Goal: Contribute content: Contribute content

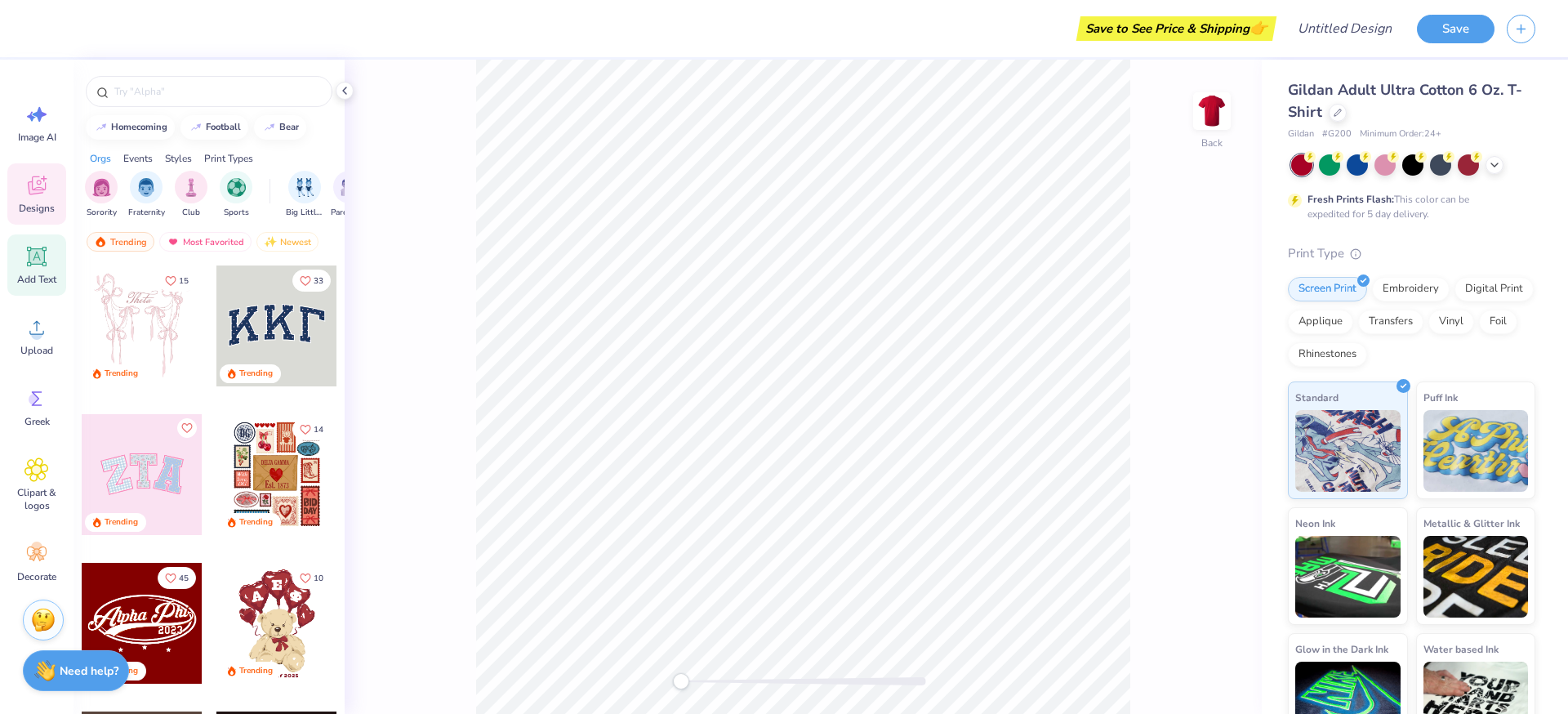
click at [42, 268] on icon at bounding box center [36, 256] width 24 height 24
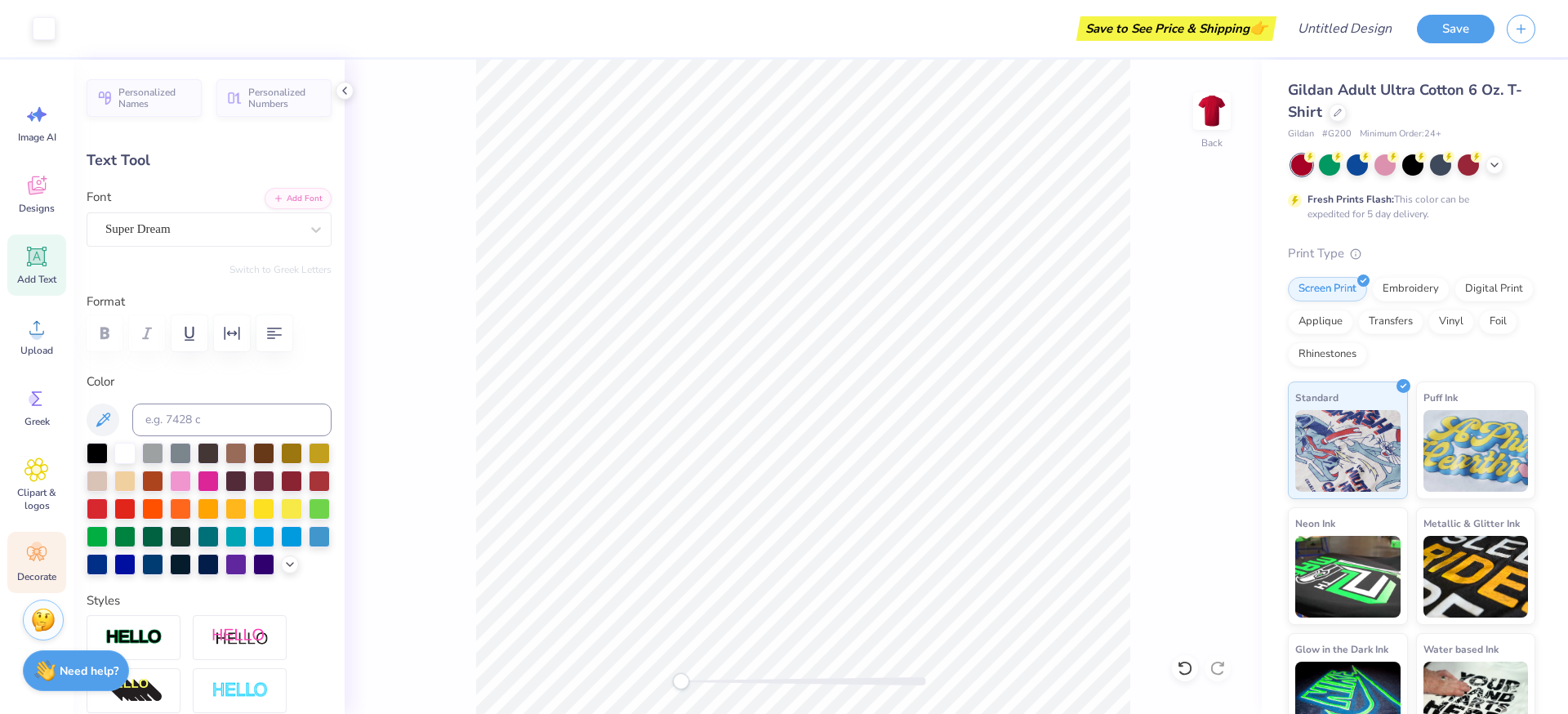
scroll to position [2, 0]
click at [1484, 454] on img at bounding box center [1476, 448] width 106 height 81
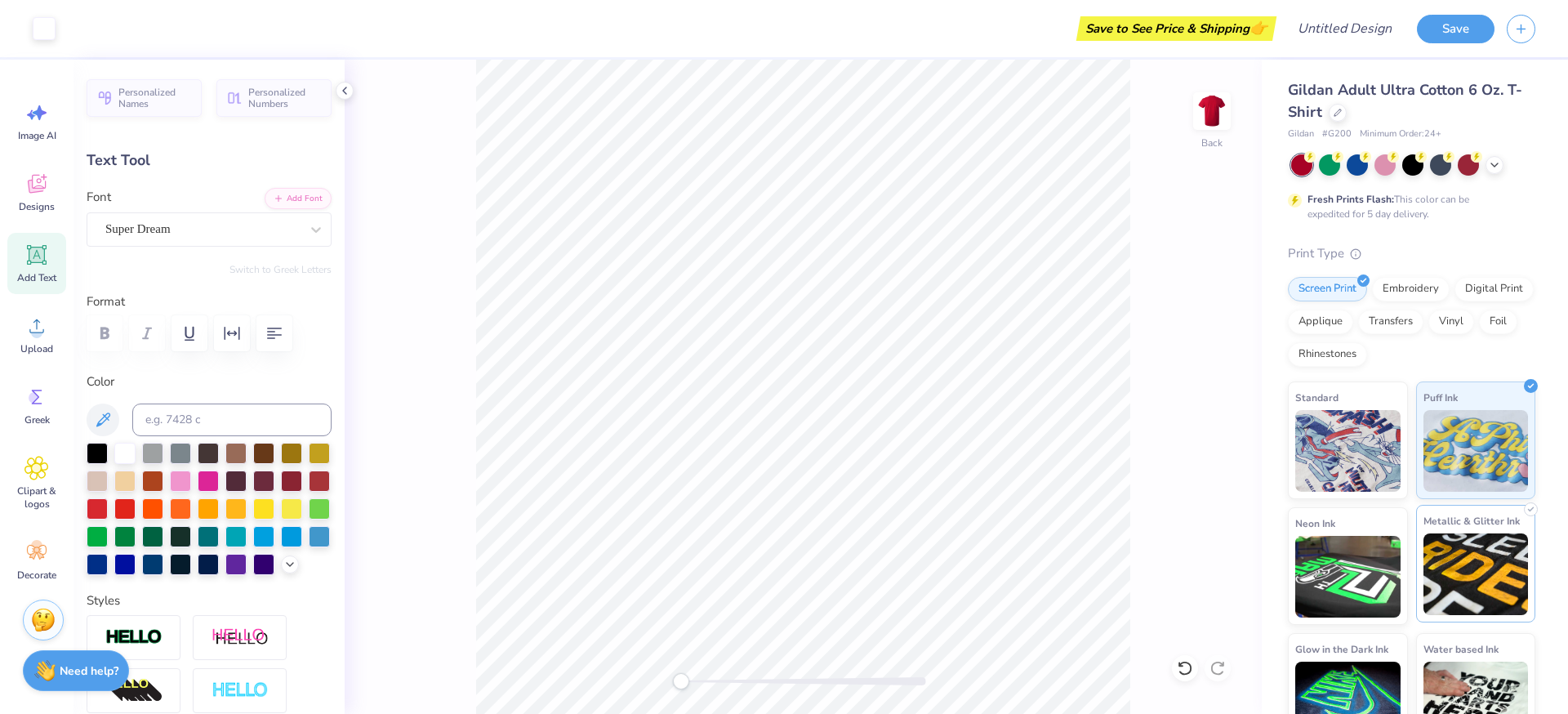
click at [1466, 557] on img at bounding box center [1476, 574] width 106 height 81
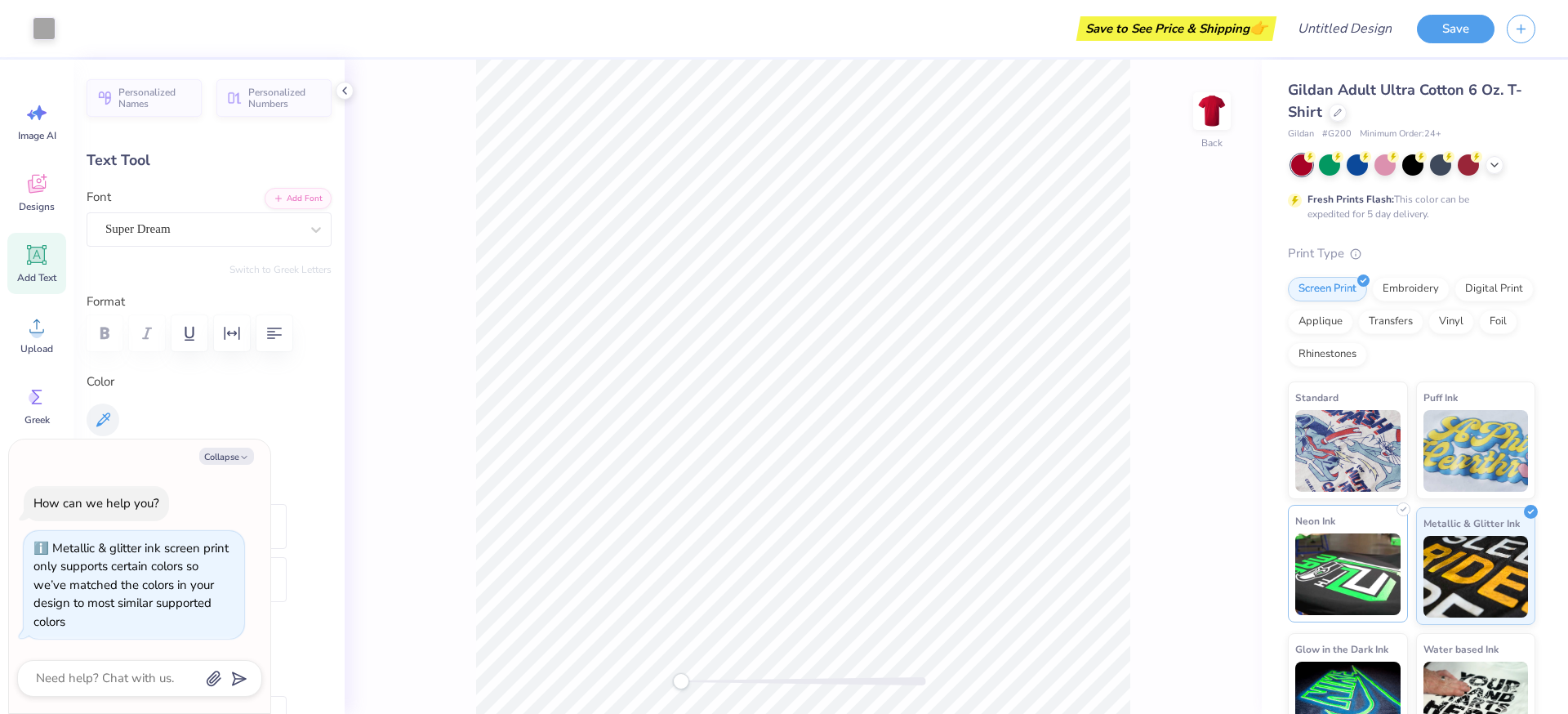
click at [1327, 565] on img at bounding box center [1348, 574] width 106 height 81
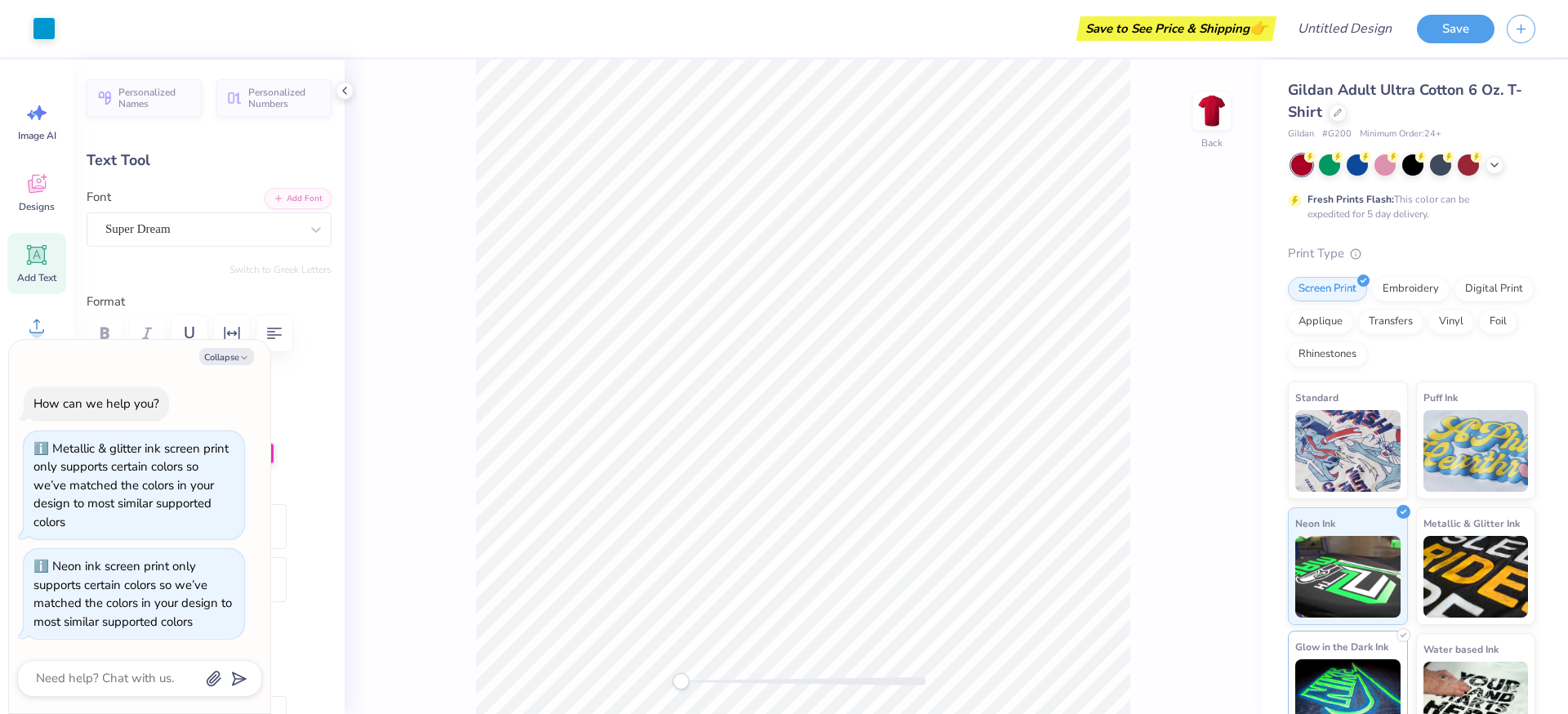
click at [1341, 691] on img at bounding box center [1348, 700] width 106 height 81
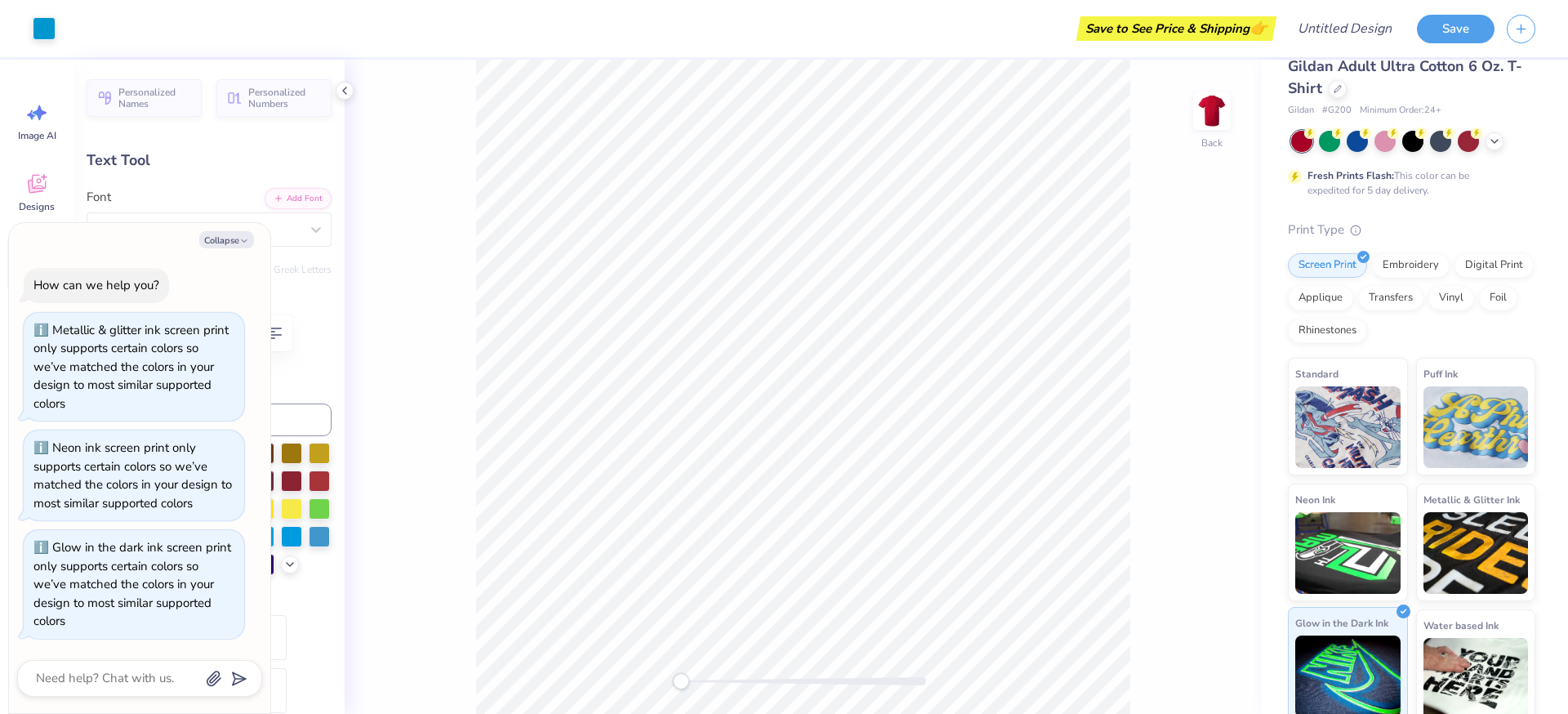
scroll to position [37, 0]
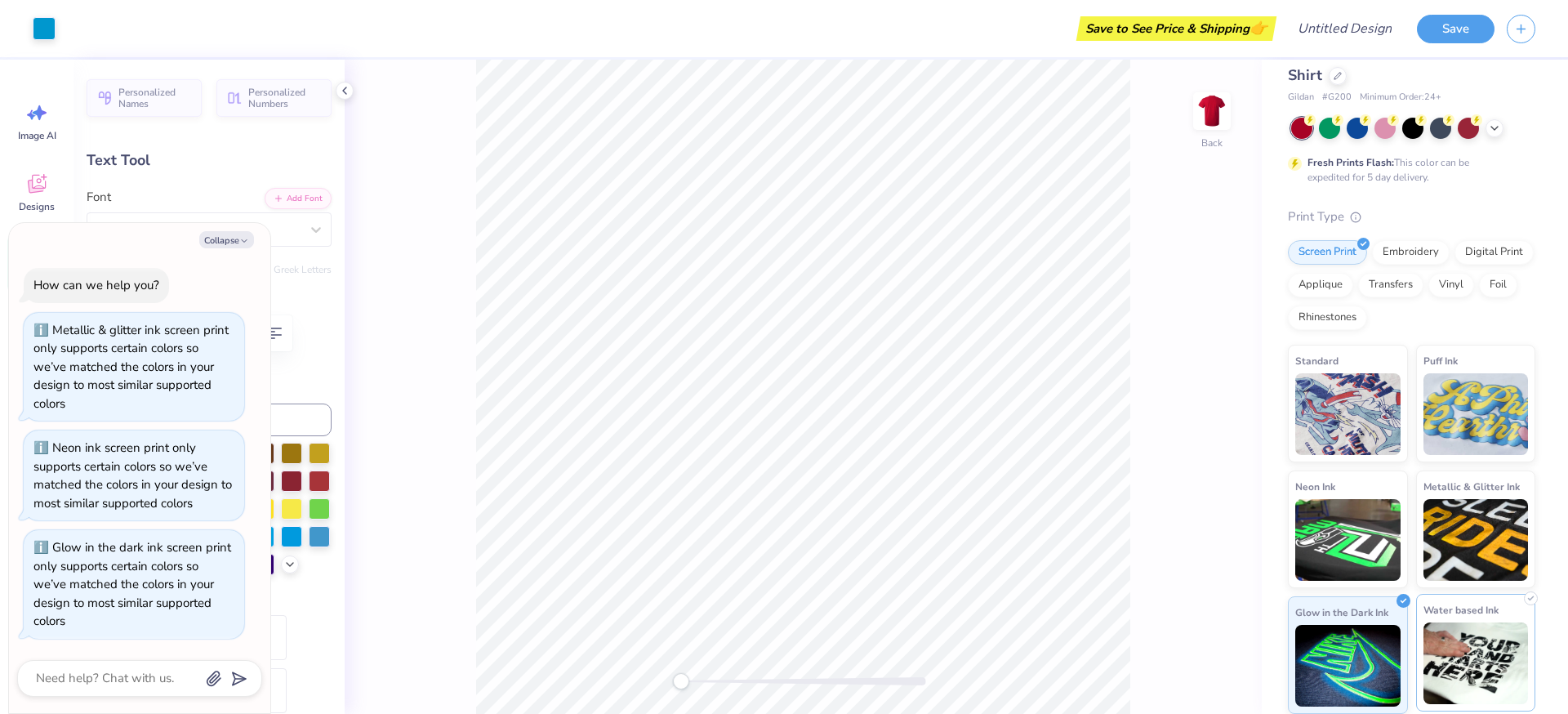
click at [1455, 662] on img at bounding box center [1476, 663] width 106 height 81
click at [1424, 246] on div "Embroidery" at bounding box center [1411, 249] width 78 height 24
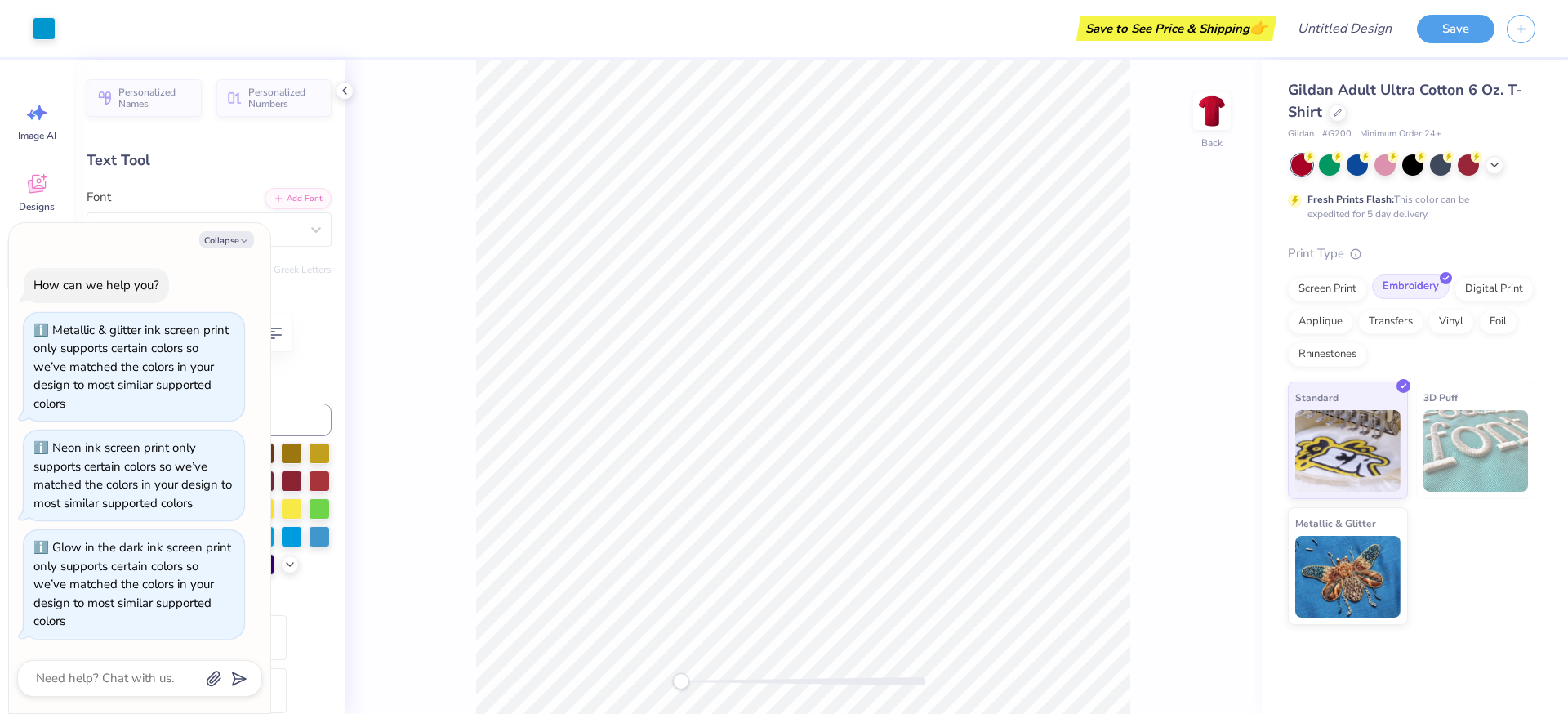
scroll to position [0, 0]
click at [1472, 423] on img at bounding box center [1476, 451] width 106 height 81
click at [1462, 443] on img at bounding box center [1476, 451] width 106 height 81
click at [1349, 566] on img at bounding box center [1348, 574] width 106 height 81
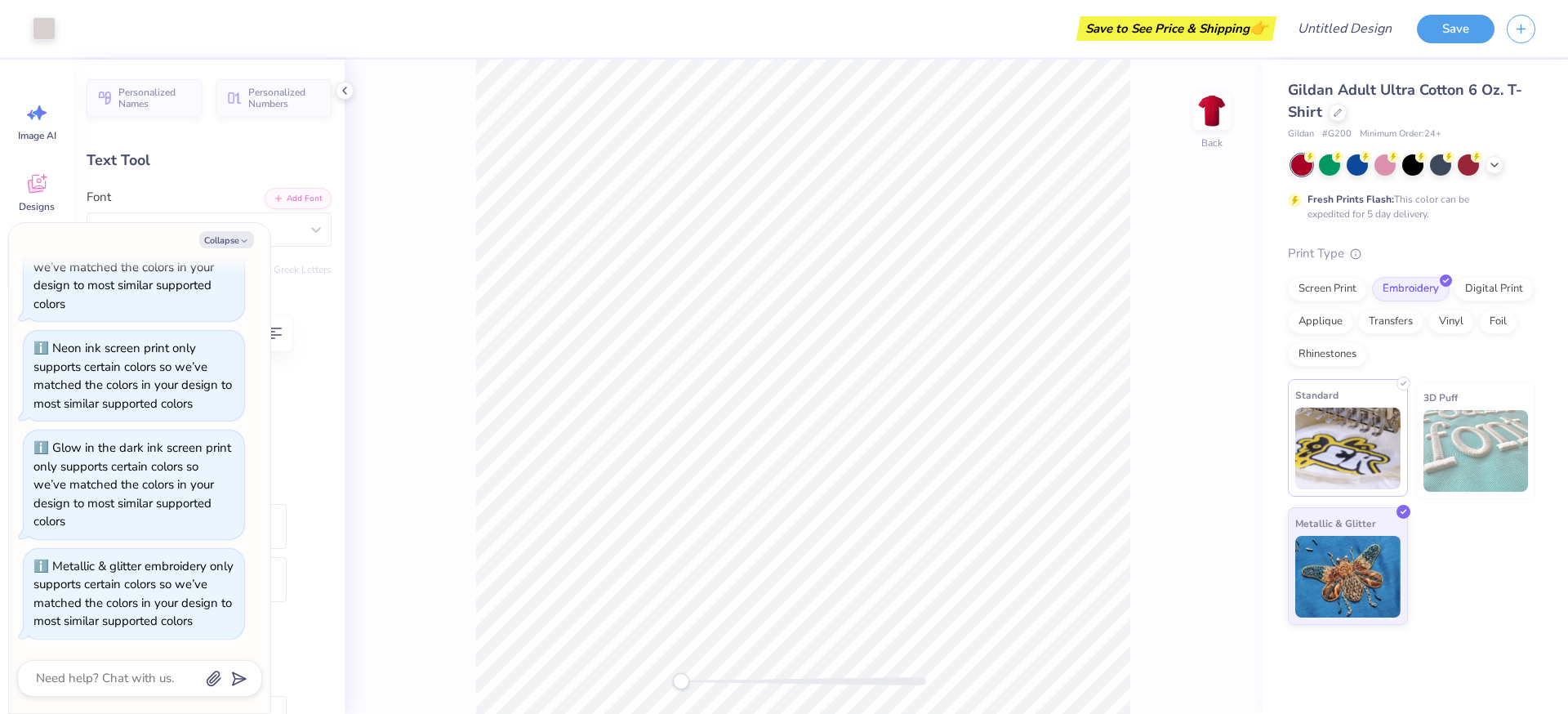
click at [1356, 446] on img at bounding box center [1348, 448] width 106 height 81
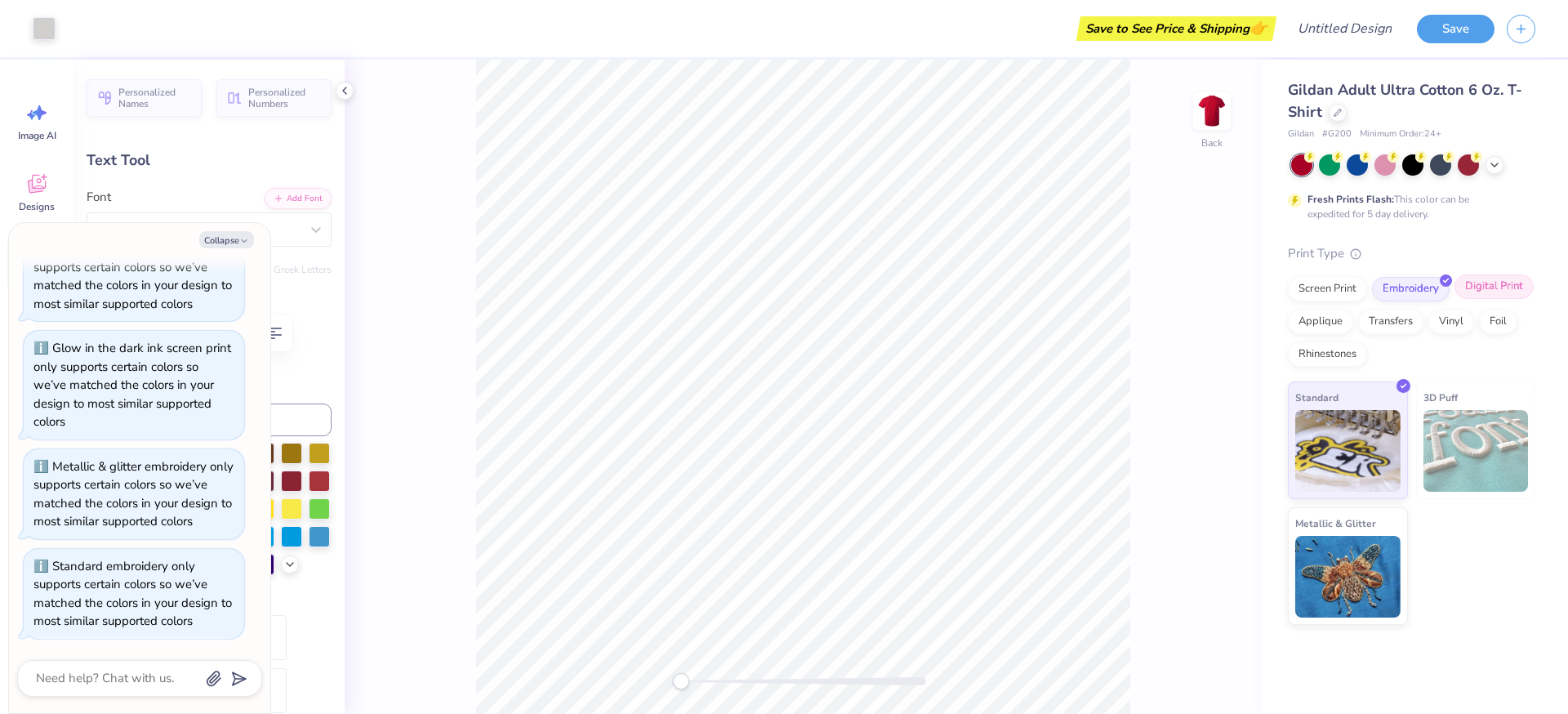
click at [1483, 285] on div "Digital Print" at bounding box center [1494, 287] width 79 height 24
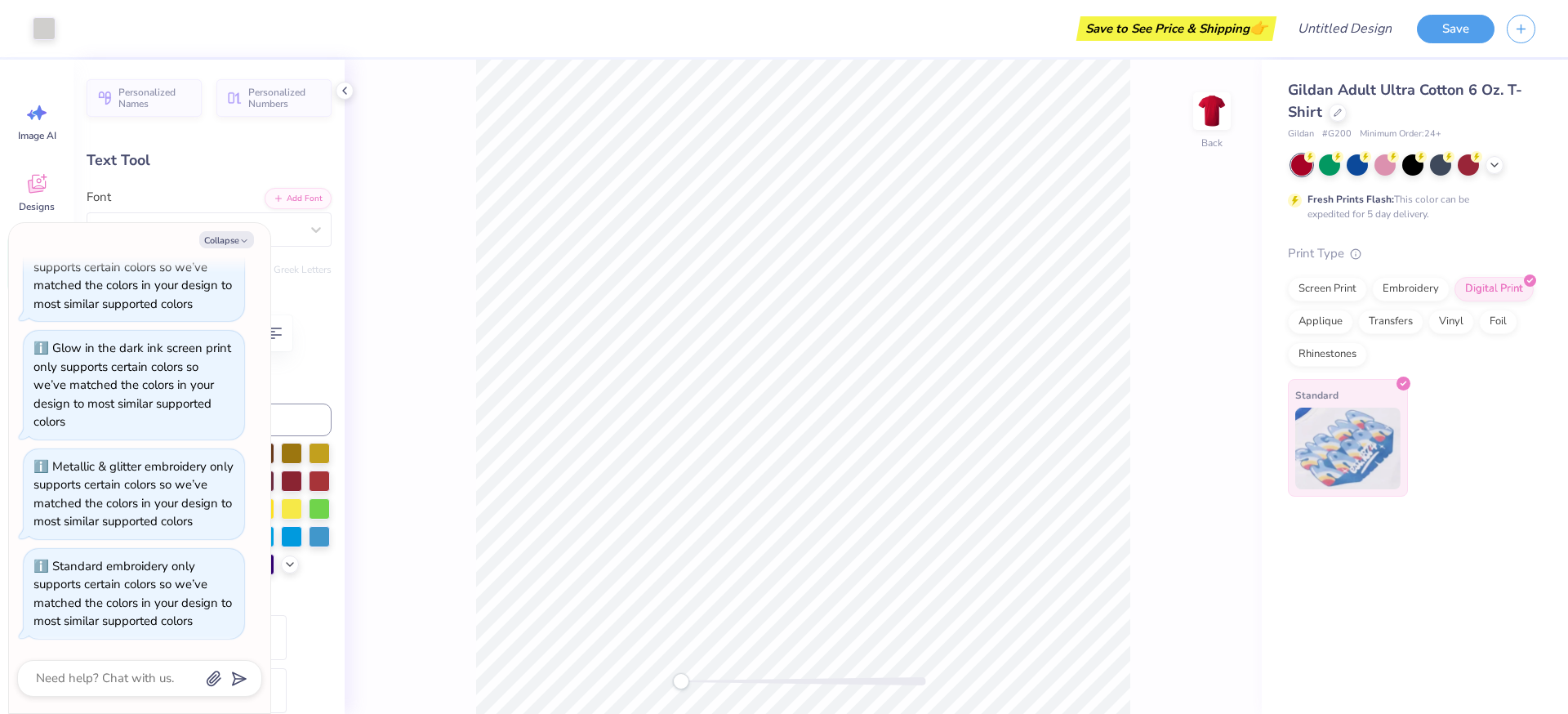
click at [1339, 441] on img at bounding box center [1348, 448] width 106 height 81
click at [1326, 318] on div "Applique" at bounding box center [1321, 319] width 65 height 24
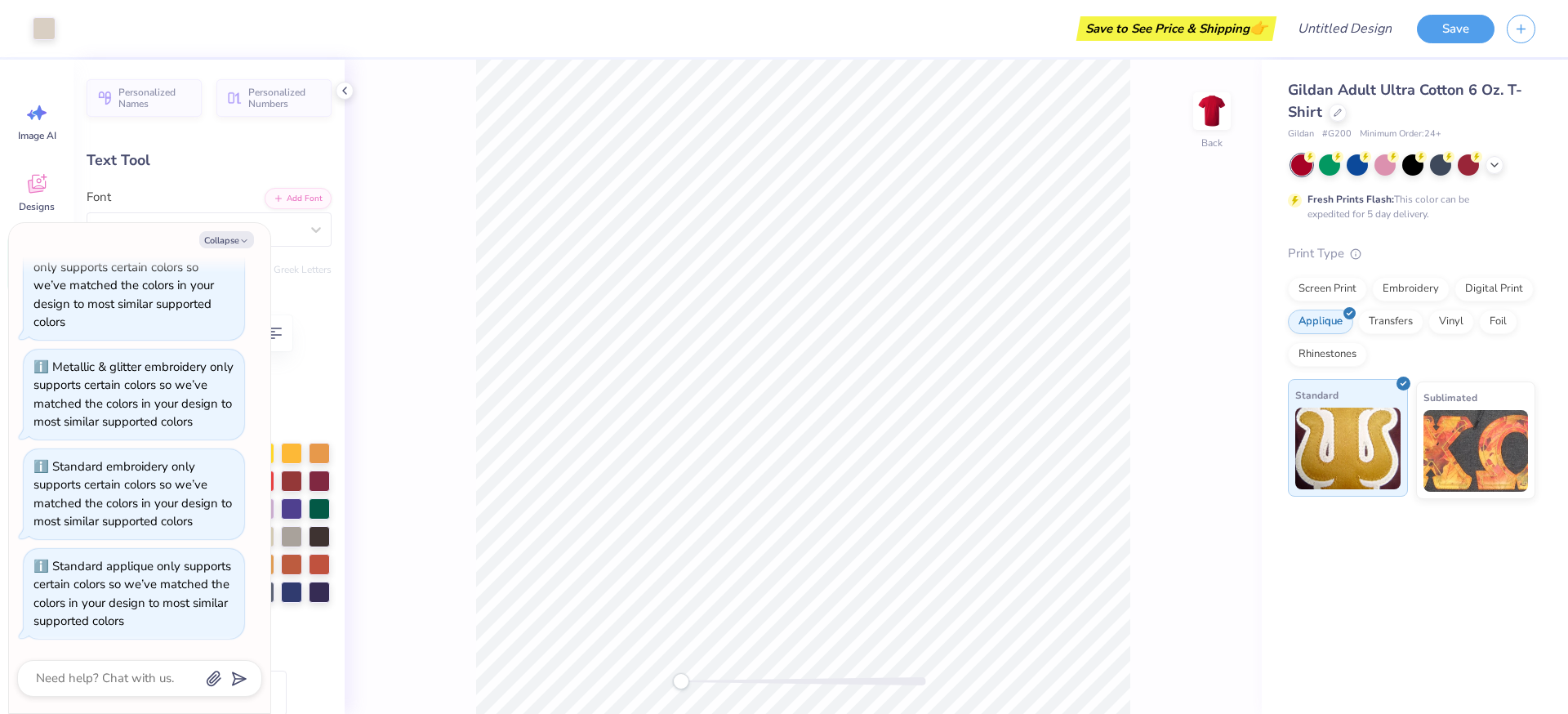
click at [1391, 437] on img at bounding box center [1348, 448] width 106 height 81
click at [1465, 439] on img at bounding box center [1476, 448] width 106 height 81
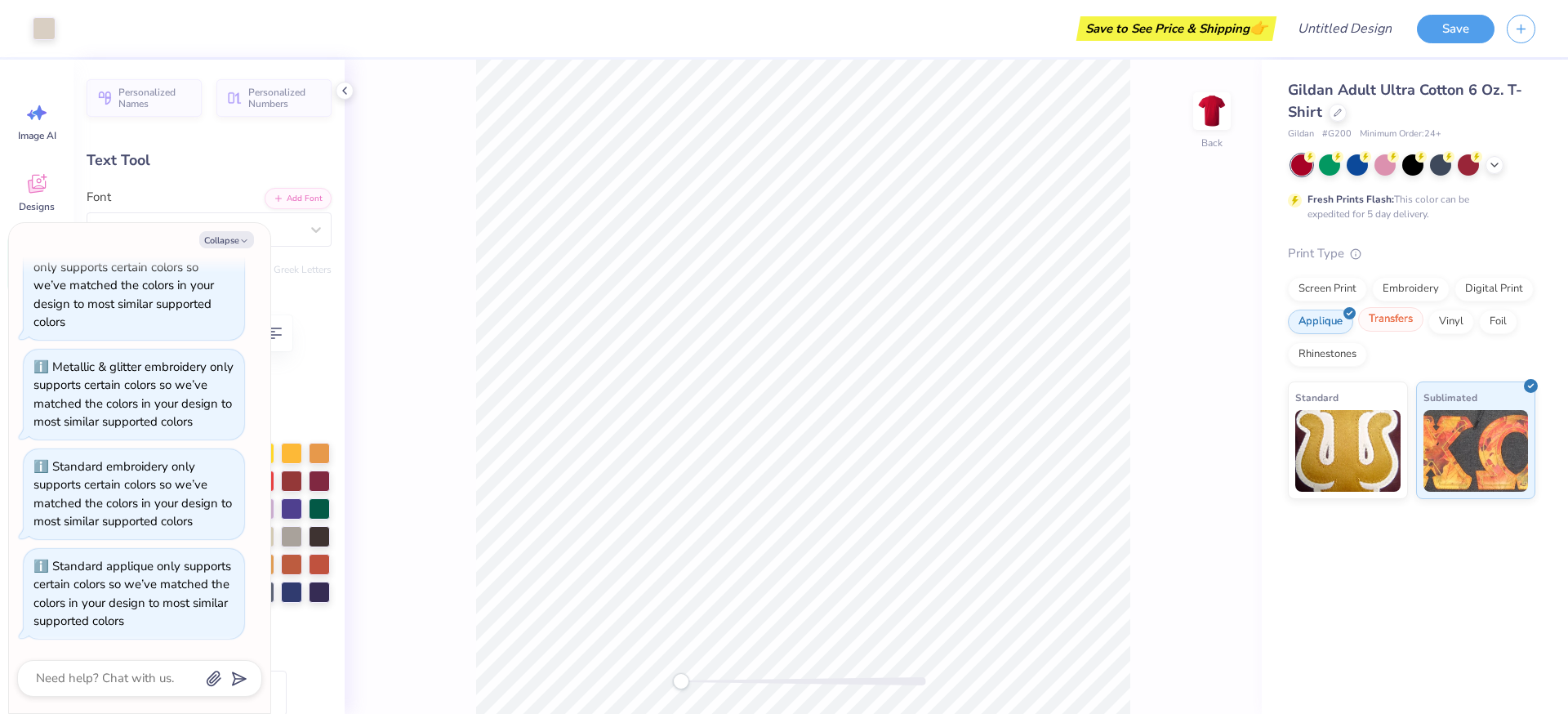
click at [1393, 322] on div "Transfers" at bounding box center [1390, 319] width 65 height 24
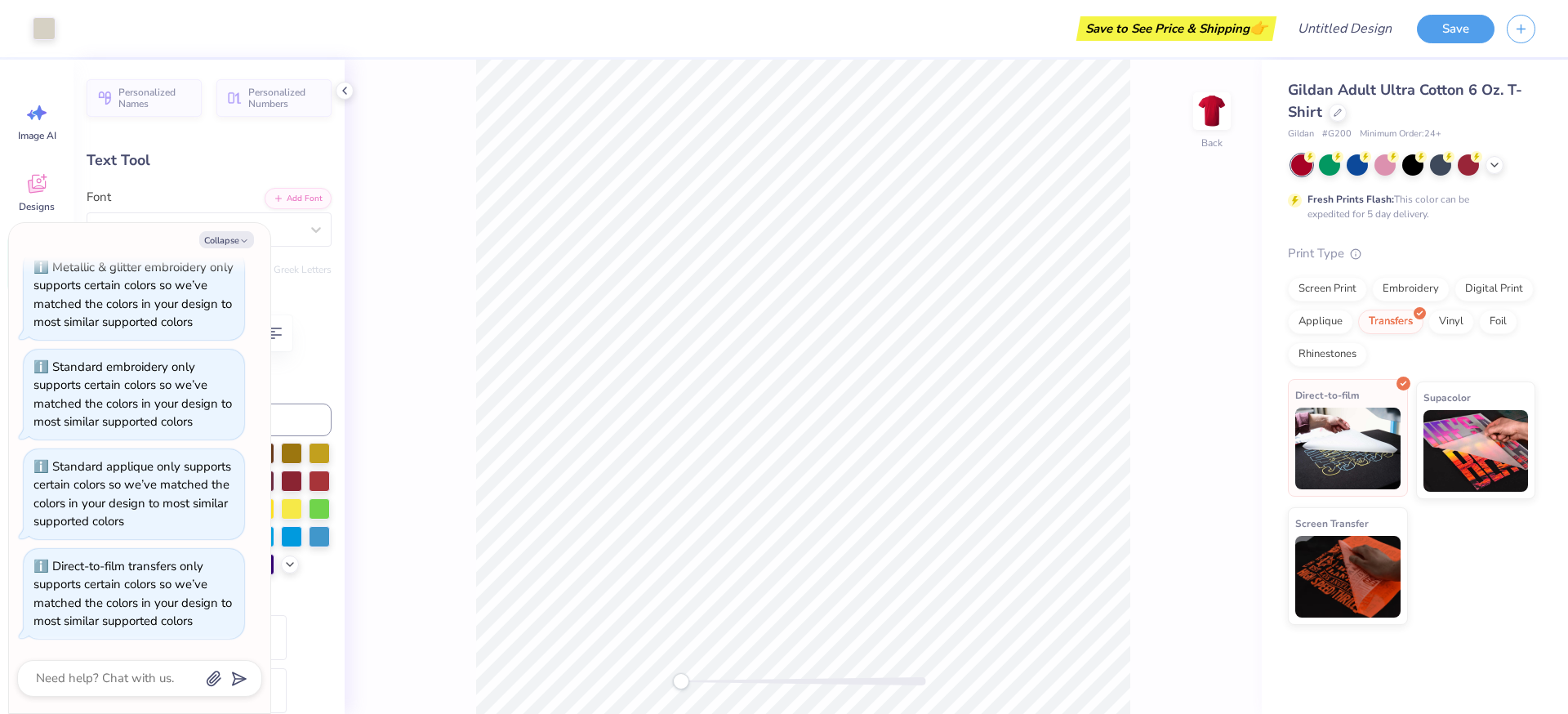
click at [1359, 438] on img at bounding box center [1348, 448] width 106 height 81
click at [1499, 439] on img at bounding box center [1476, 448] width 106 height 81
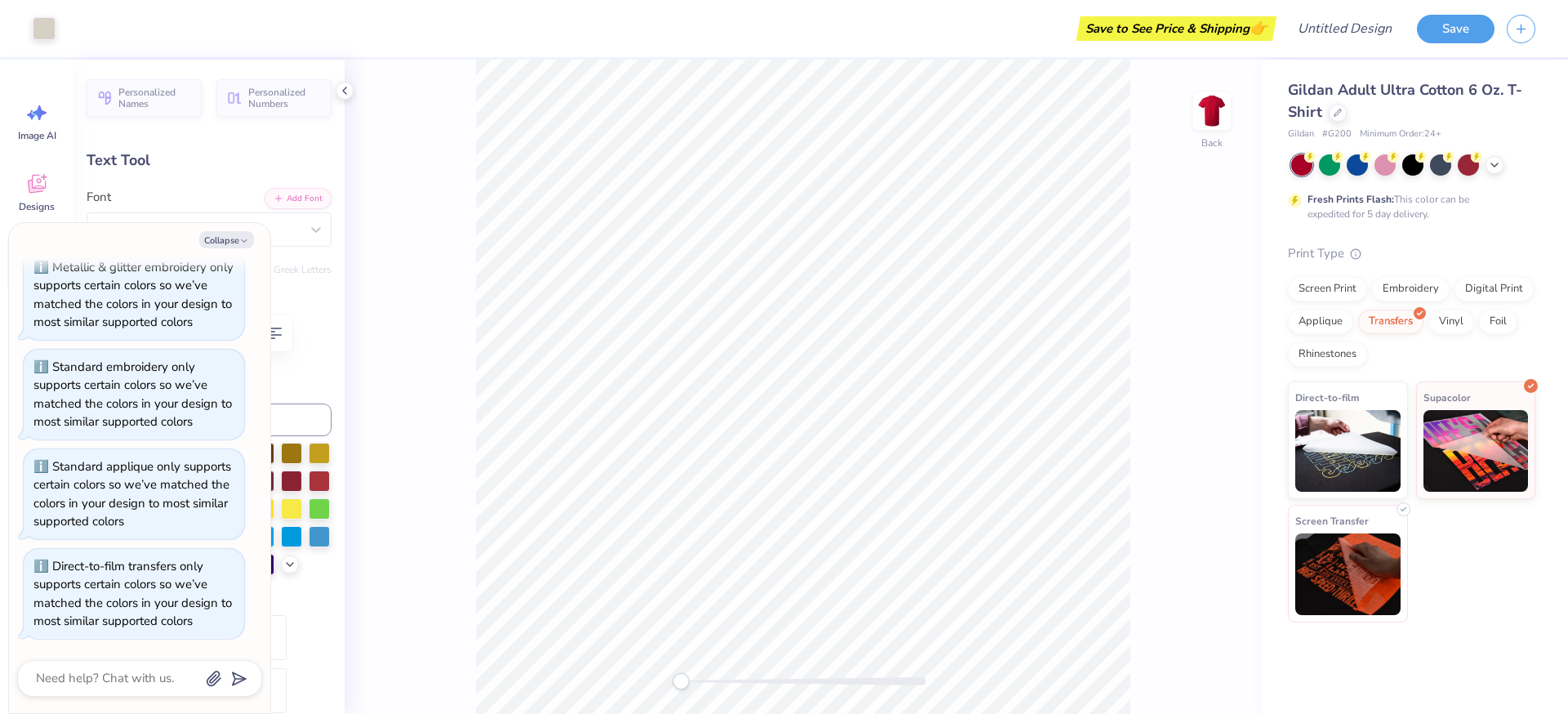
click at [1354, 589] on img at bounding box center [1348, 574] width 106 height 81
click at [1448, 320] on div "Vinyl" at bounding box center [1451, 319] width 46 height 24
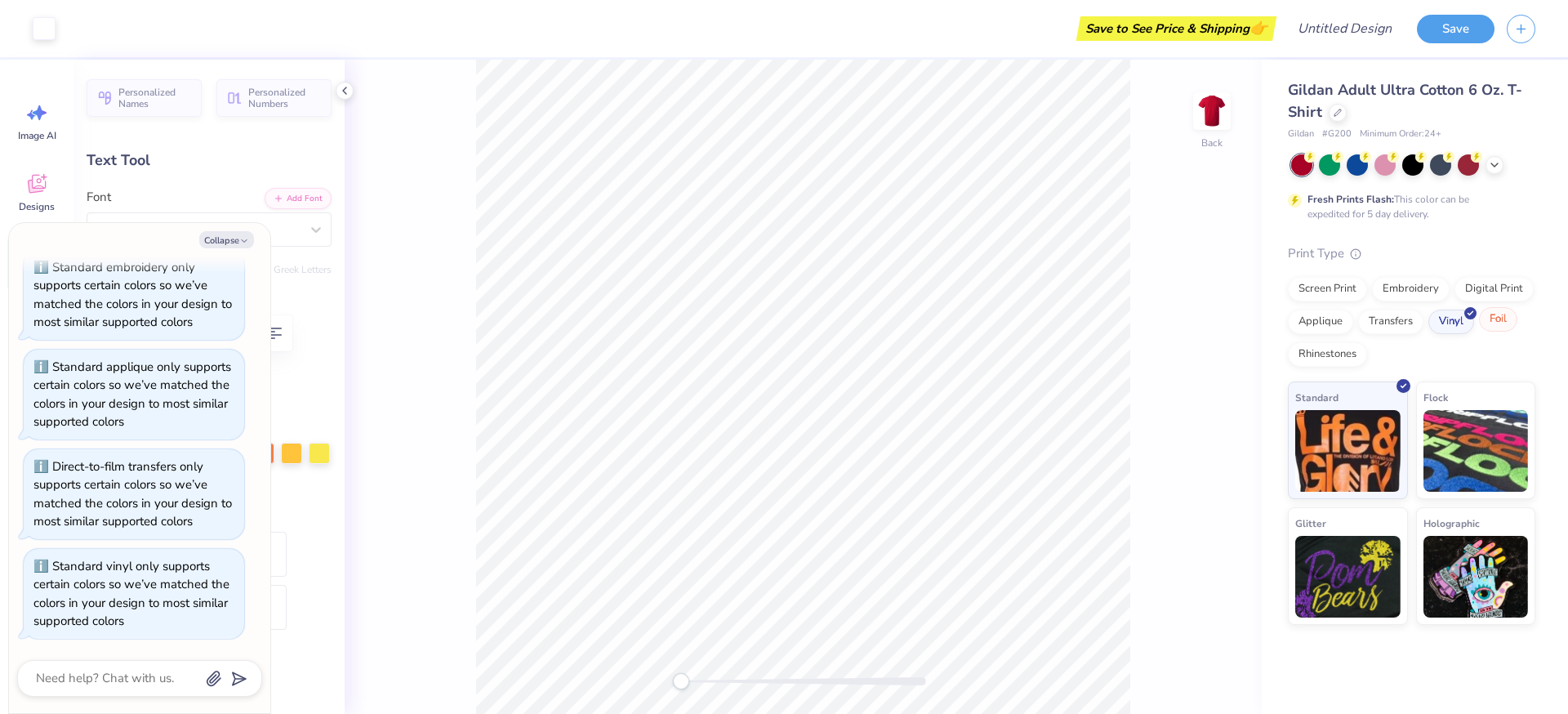
click at [1498, 319] on div "Foil" at bounding box center [1498, 319] width 38 height 24
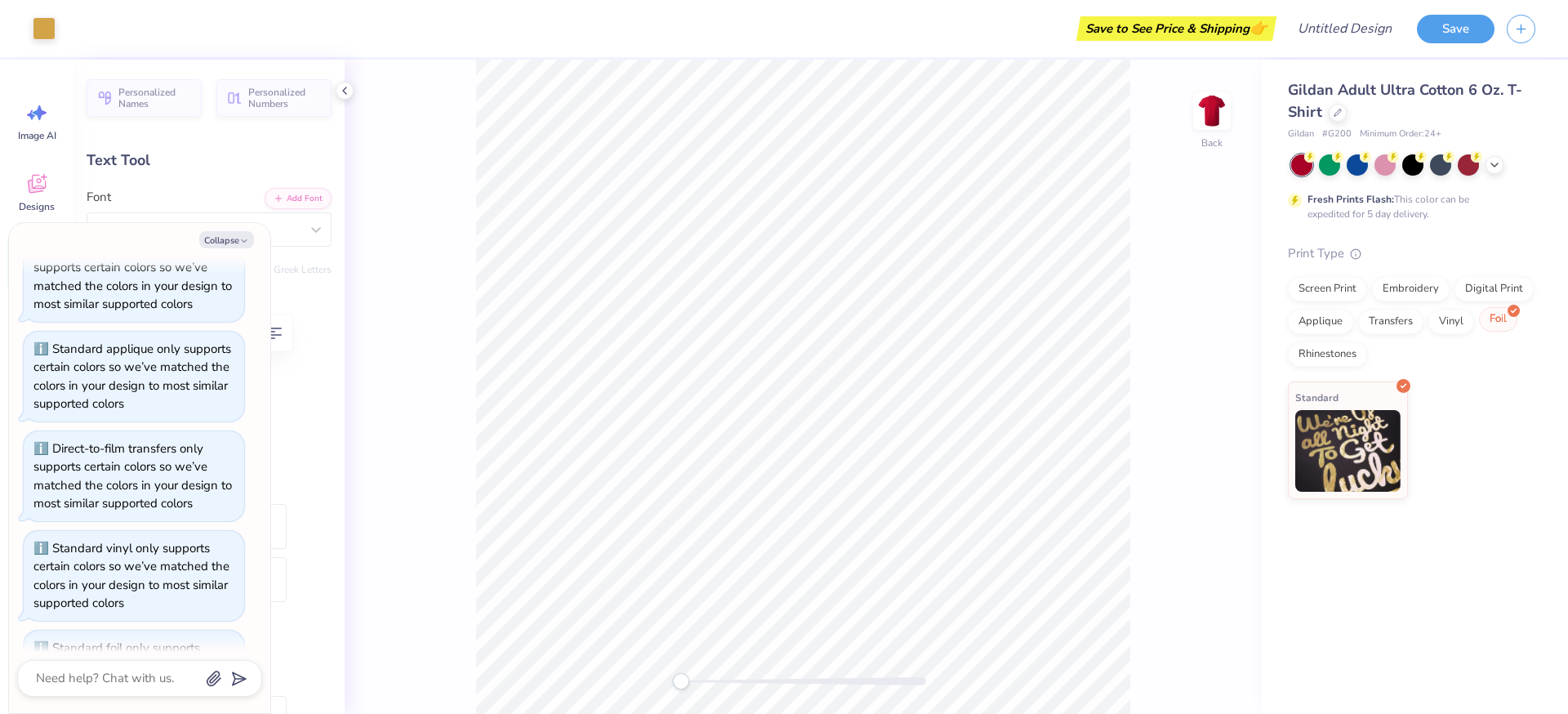
scroll to position [617, 0]
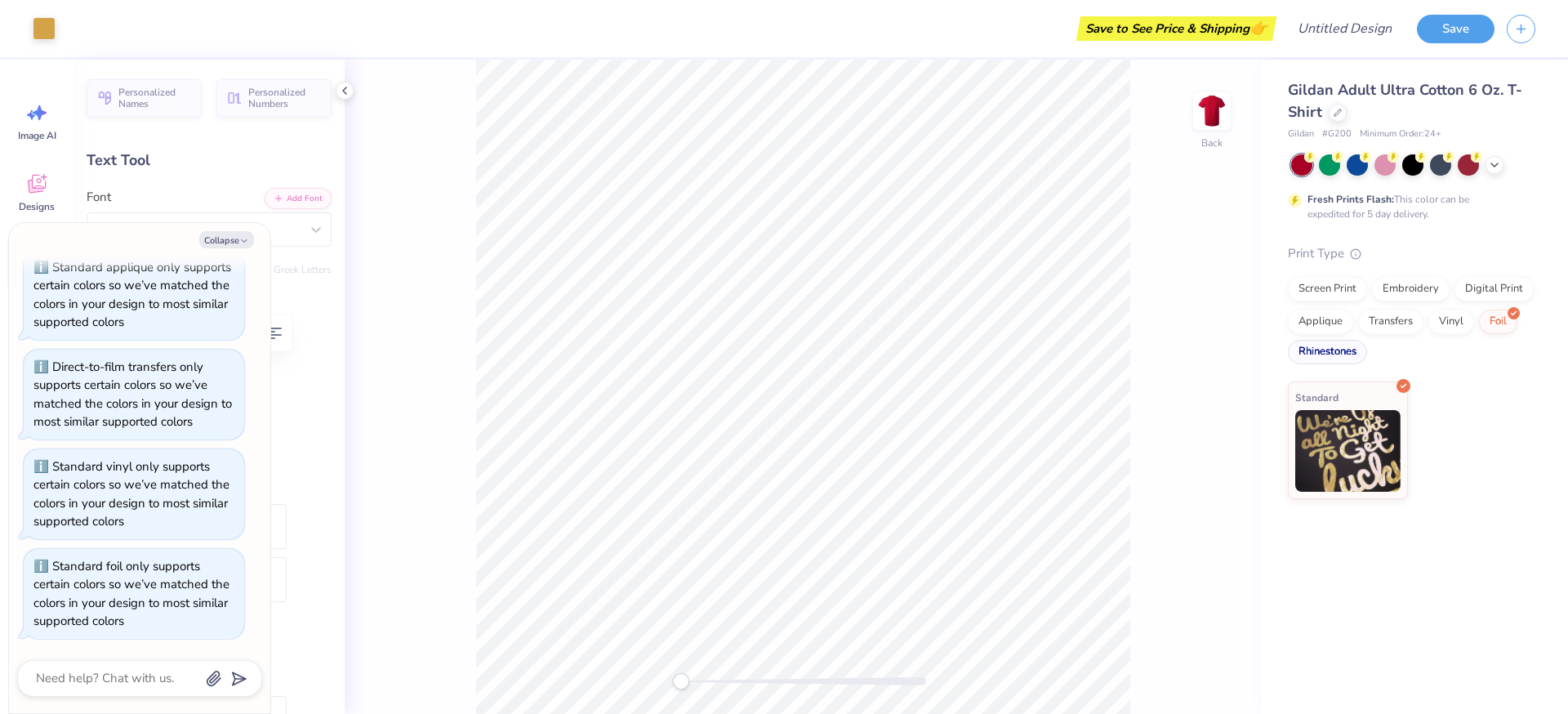
click at [1343, 353] on div "Rhinestones" at bounding box center [1328, 352] width 79 height 24
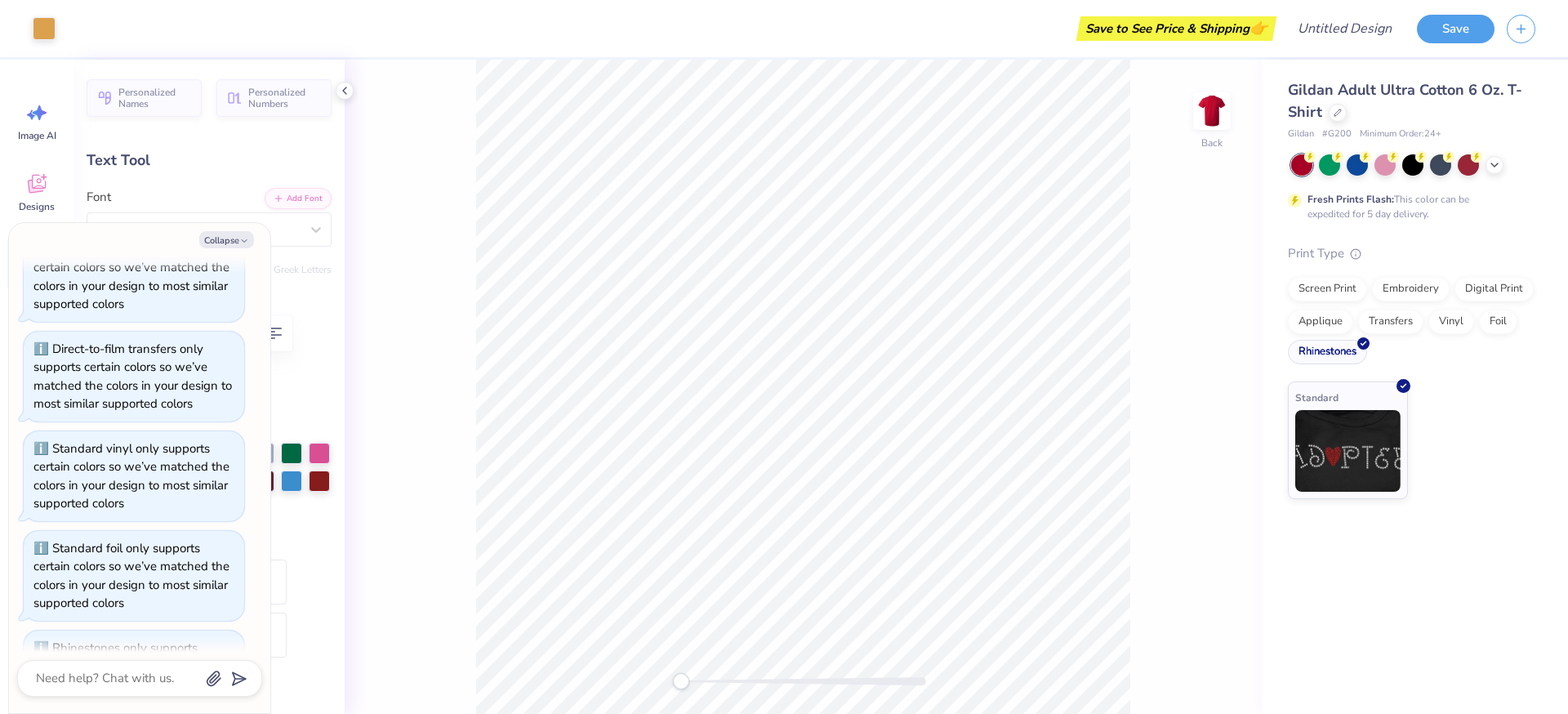
scroll to position [718, 0]
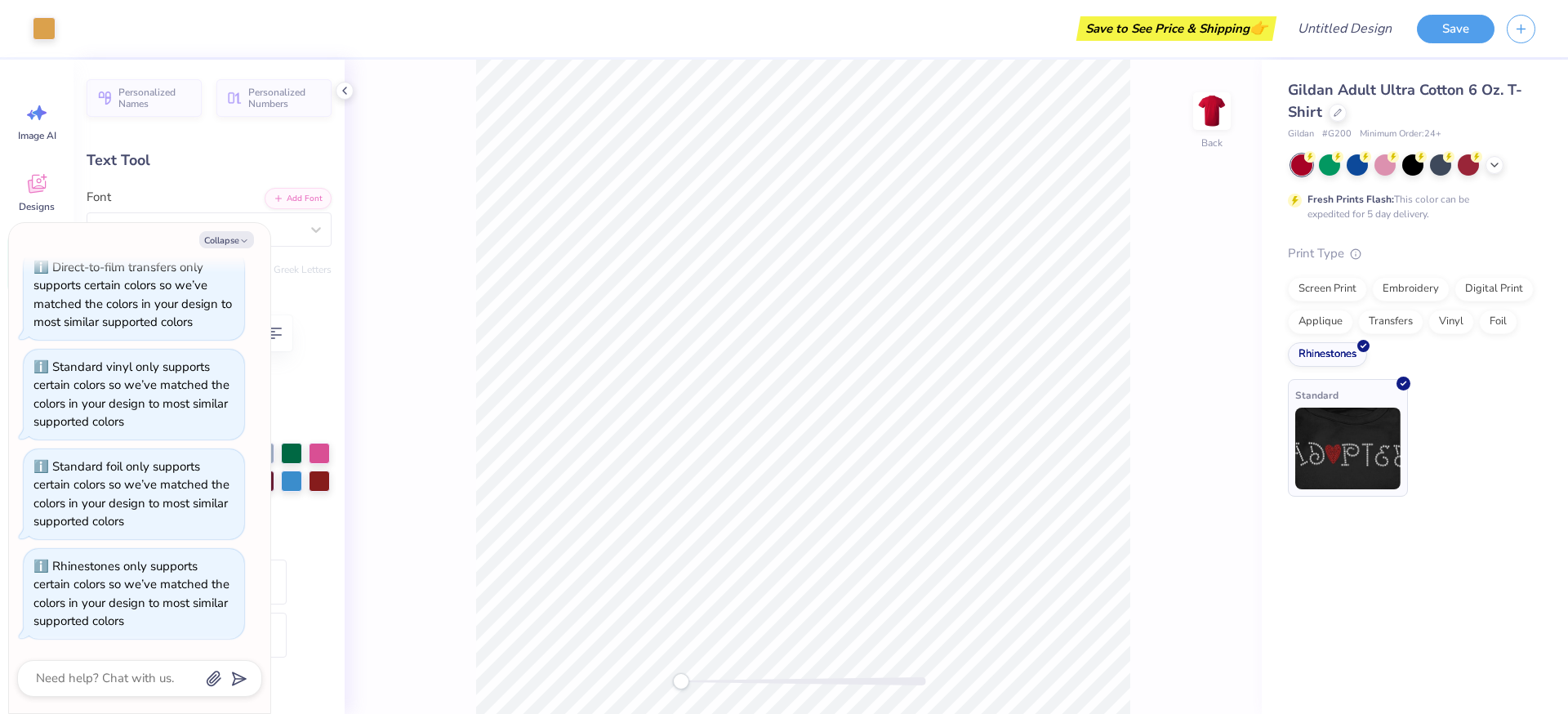
click at [1339, 465] on img at bounding box center [1348, 448] width 106 height 81
click at [44, 27] on div at bounding box center [43, 26] width 23 height 23
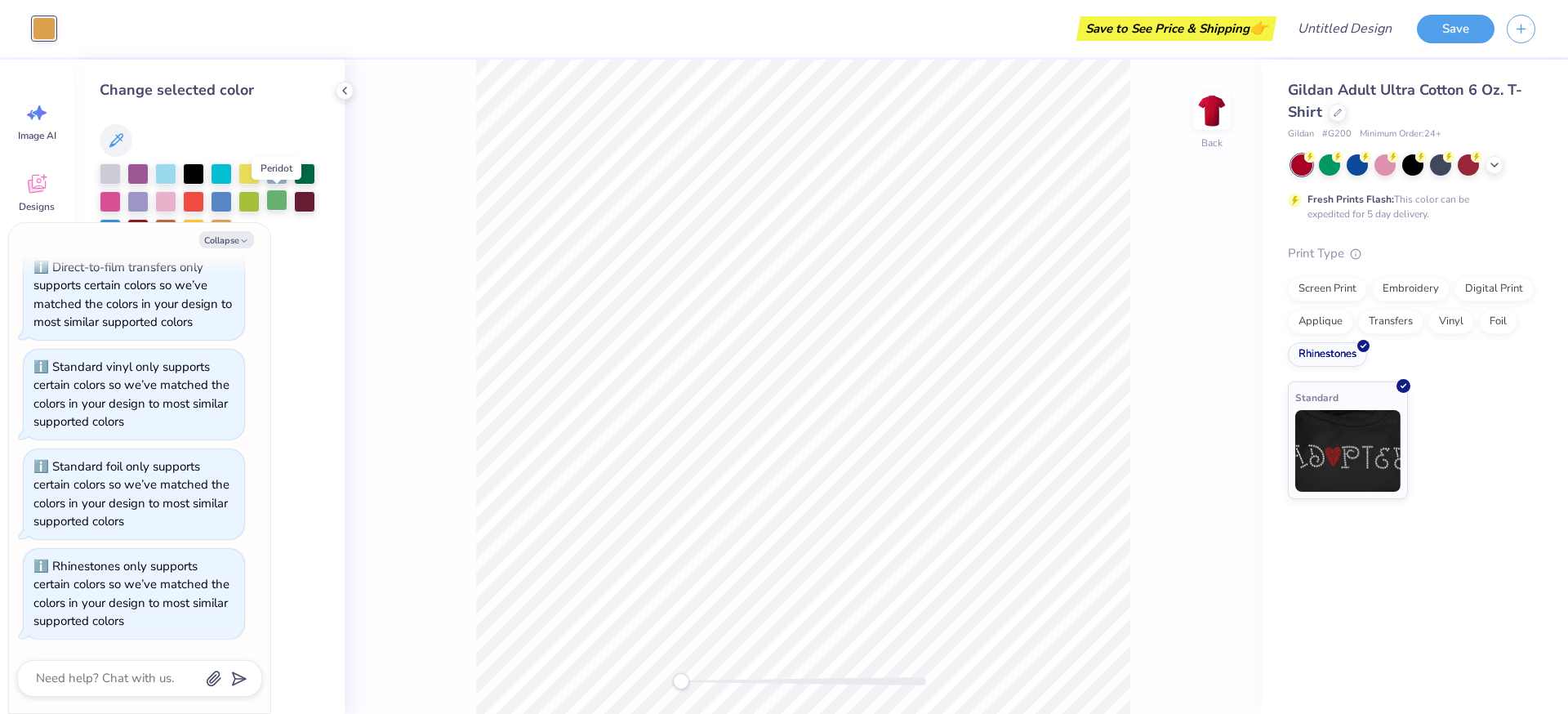
click at [276, 204] on div at bounding box center [277, 201] width 22 height 22
click at [197, 176] on div at bounding box center [193, 173] width 22 height 22
click at [304, 205] on div at bounding box center [304, 201] width 22 height 22
click at [274, 206] on div at bounding box center [277, 201] width 22 height 22
click at [1211, 108] on img at bounding box center [1211, 111] width 65 height 65
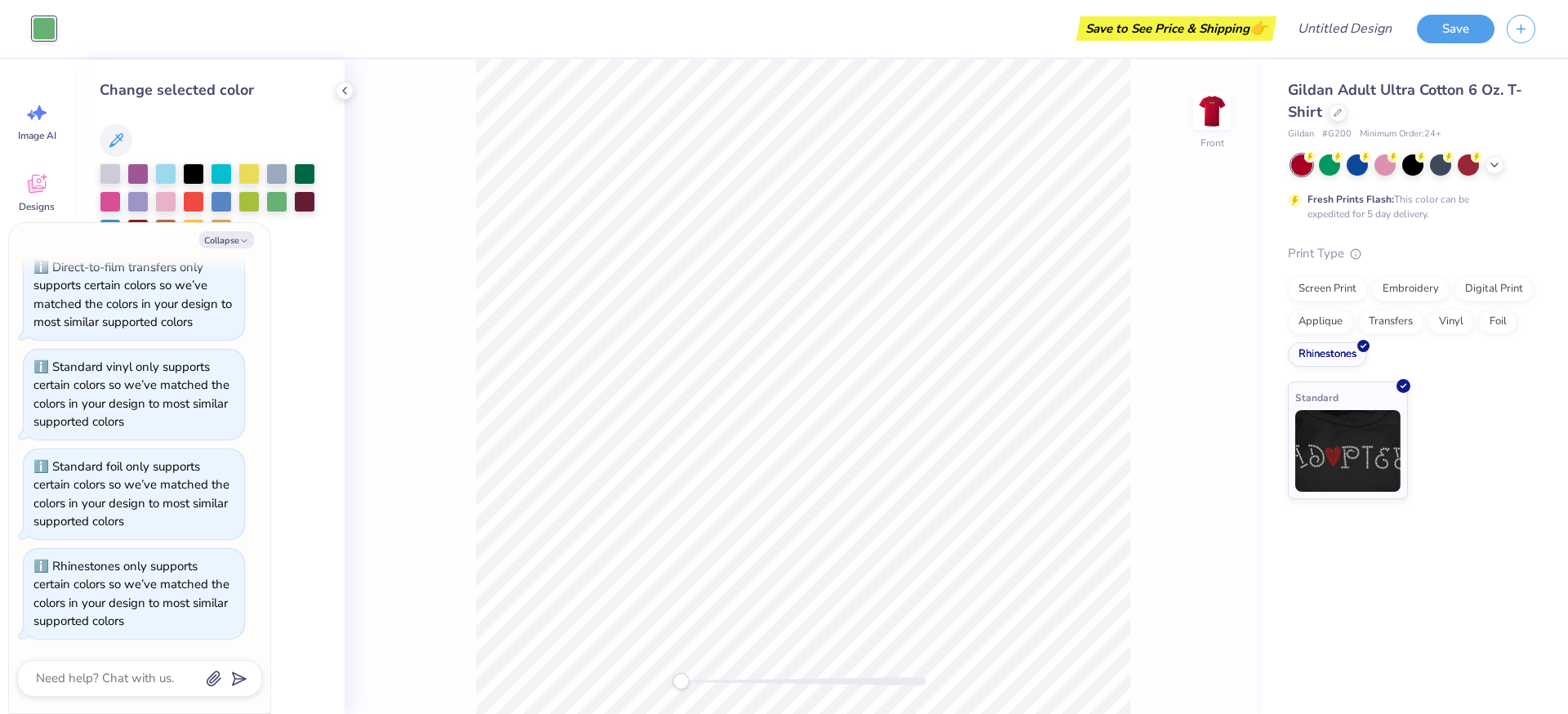
click at [1211, 108] on img at bounding box center [1211, 111] width 33 height 33
click at [1203, 130] on img at bounding box center [1211, 111] width 65 height 65
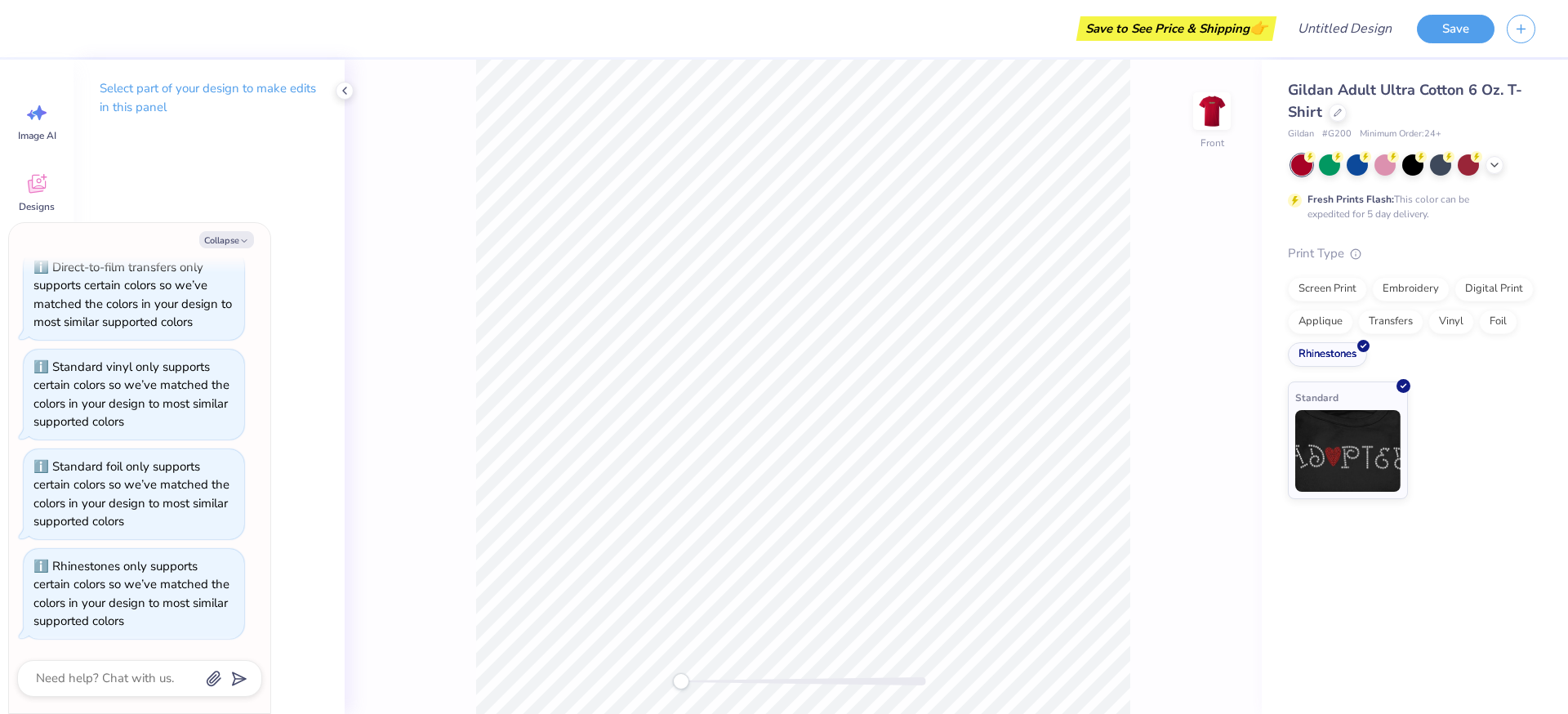
click at [1203, 127] on img at bounding box center [1211, 111] width 33 height 33
click at [1203, 129] on img at bounding box center [1211, 111] width 65 height 65
click at [345, 93] on polyline at bounding box center [345, 90] width 4 height 6
click at [1485, 21] on button "Save" at bounding box center [1455, 27] width 78 height 29
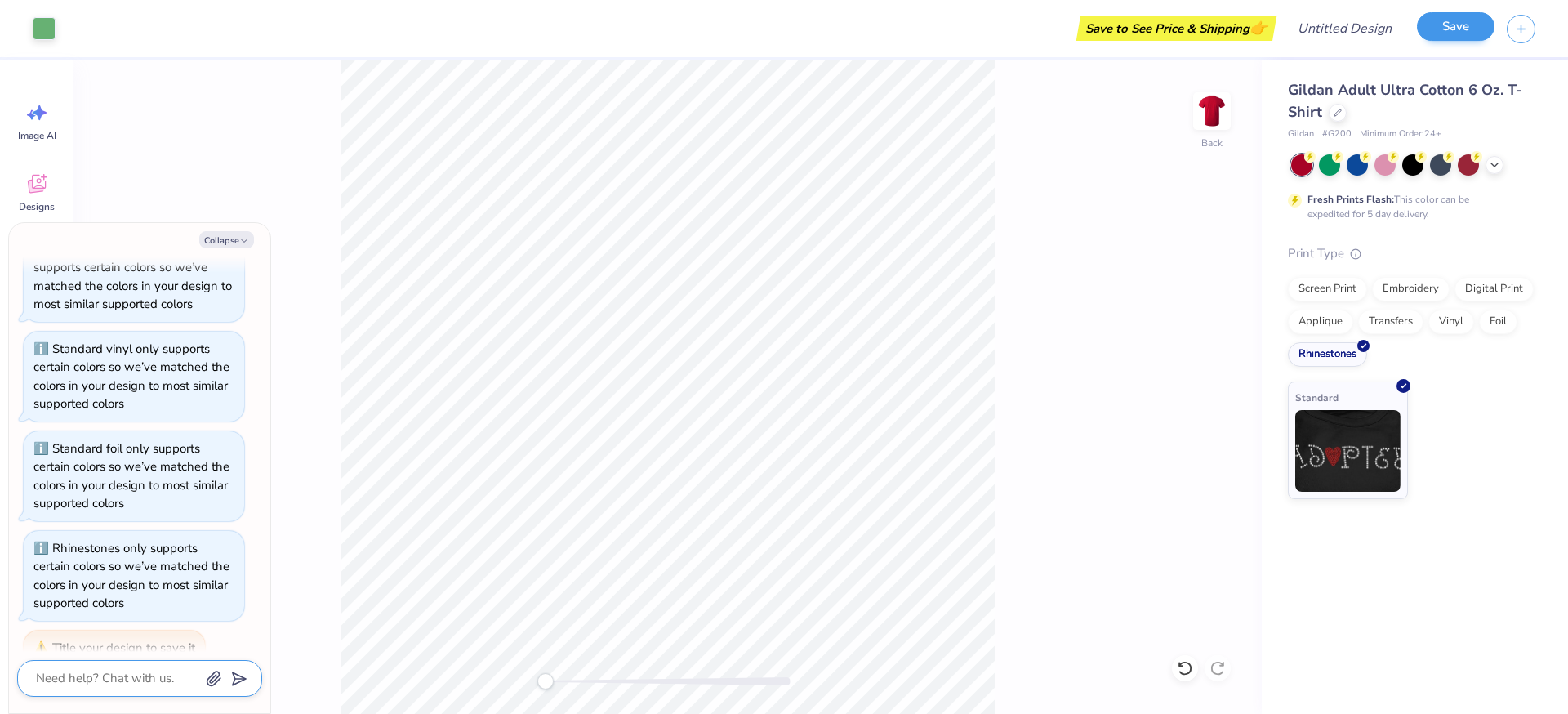
scroll to position [762, 0]
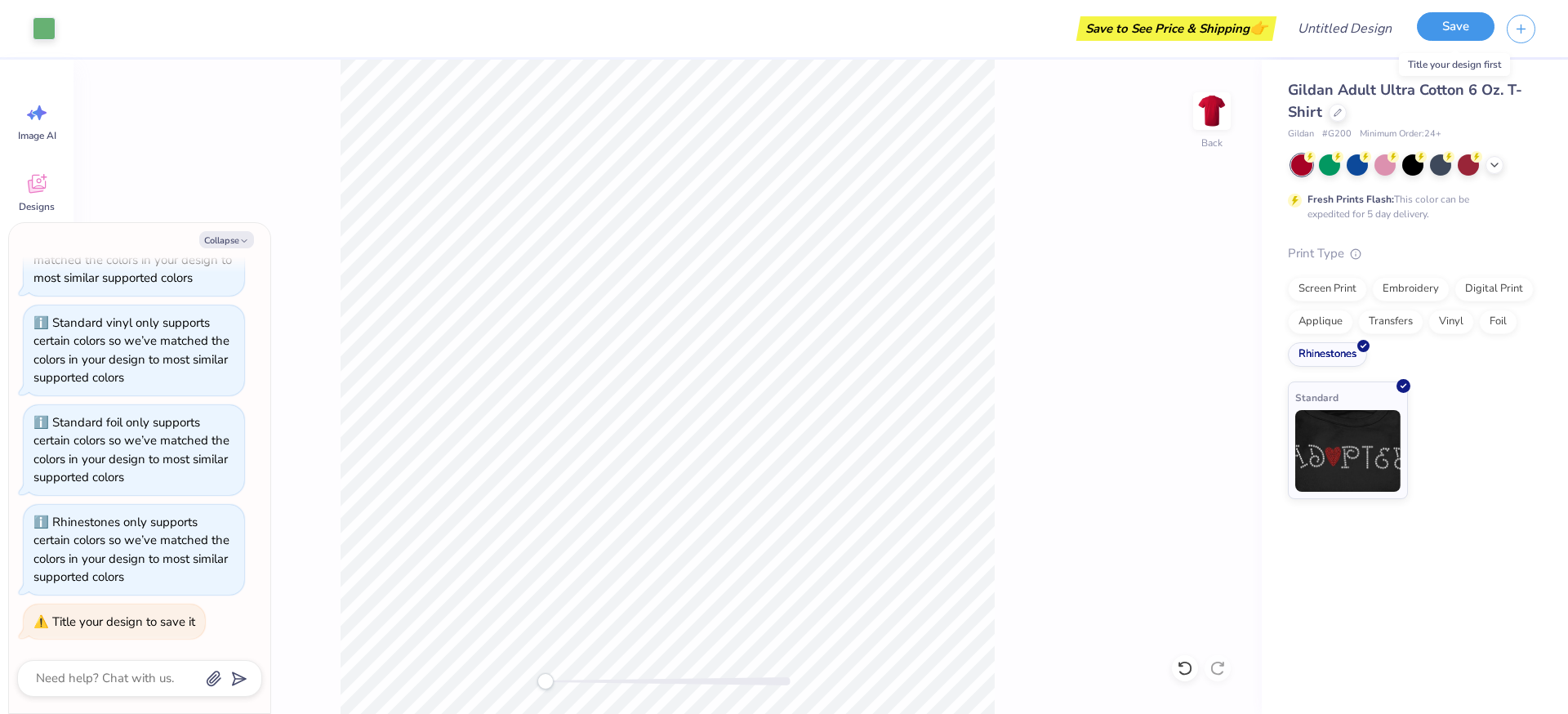
click at [1441, 25] on button "Save" at bounding box center [1455, 27] width 78 height 29
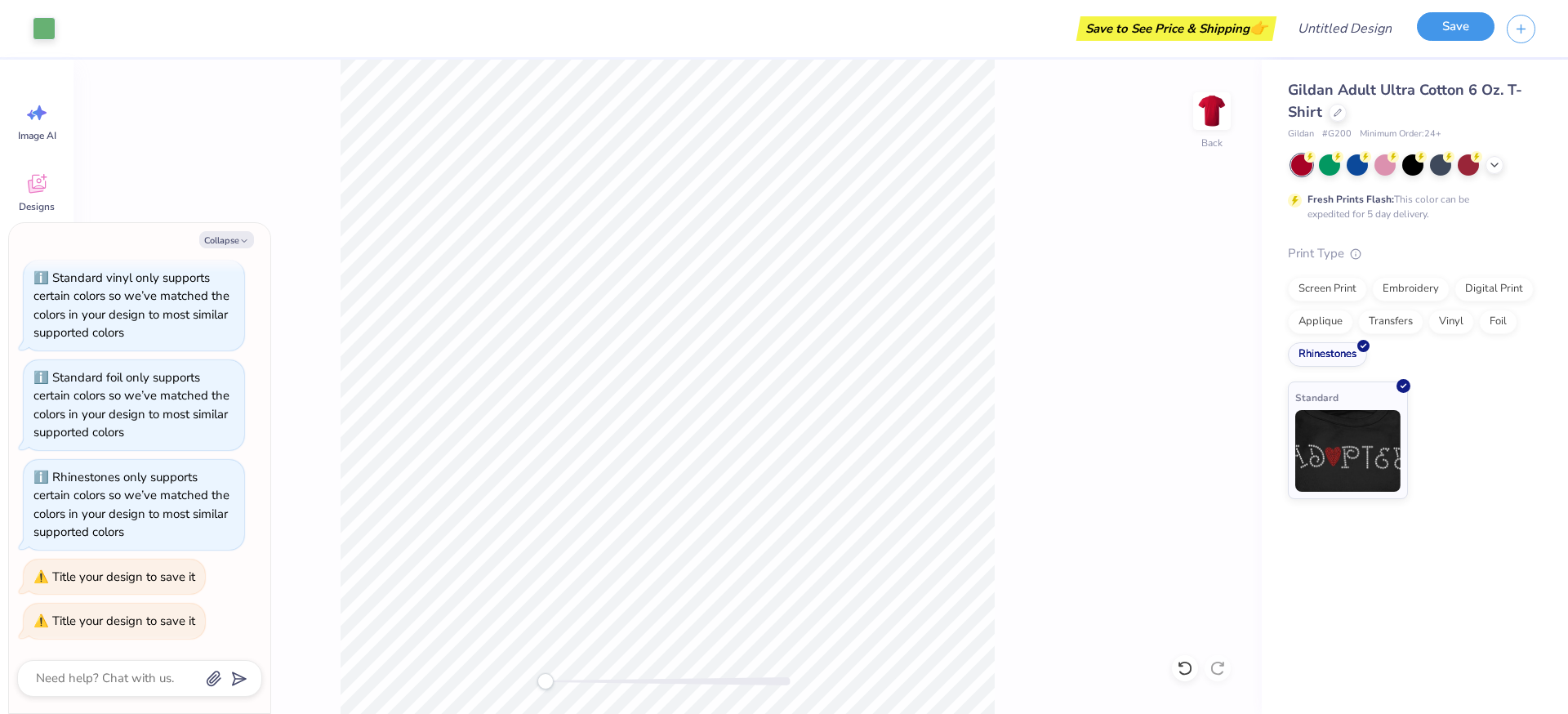
click at [1437, 25] on button "Save" at bounding box center [1455, 27] width 78 height 29
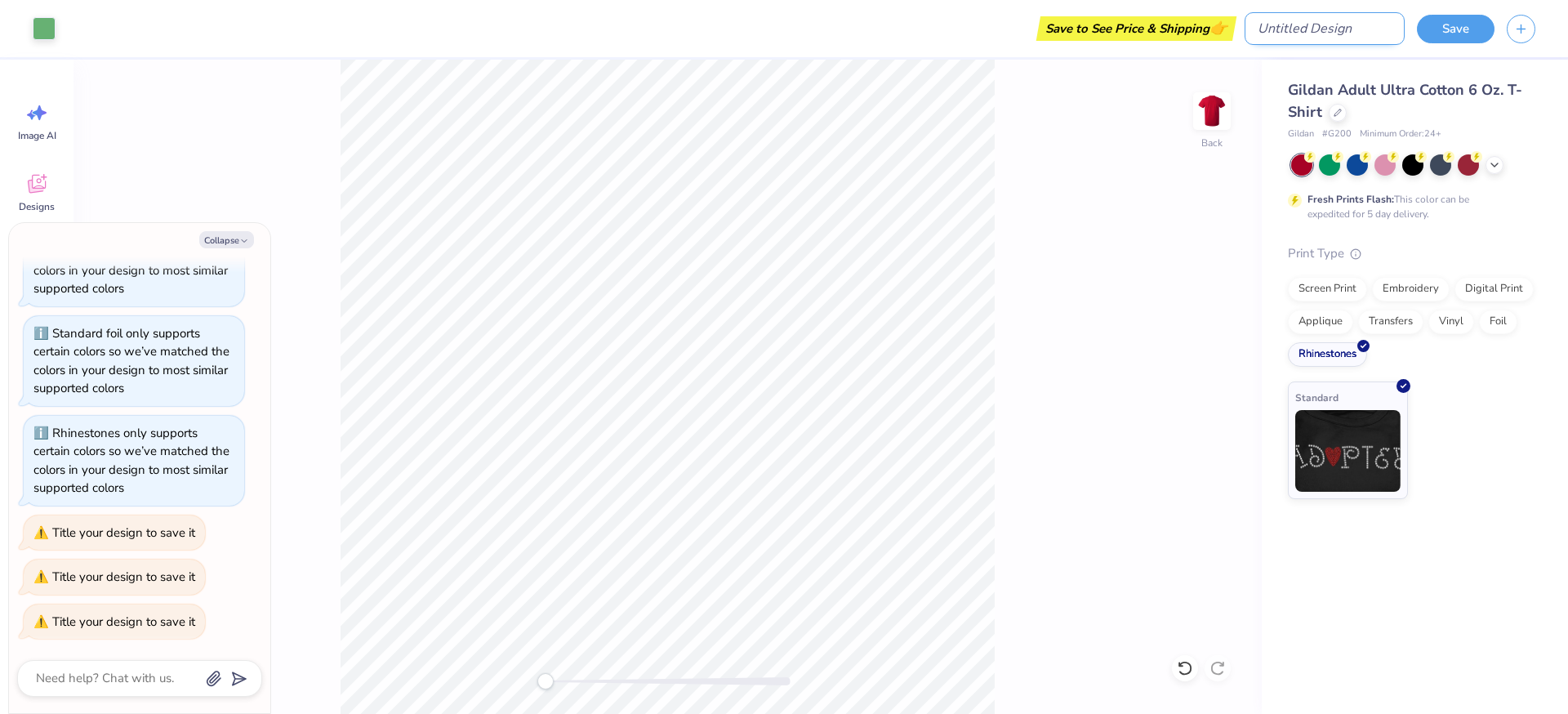
type textarea "x"
click at [1339, 36] on input "Design Title" at bounding box center [1324, 29] width 160 height 33
type input "t"
type textarea "x"
type input "te"
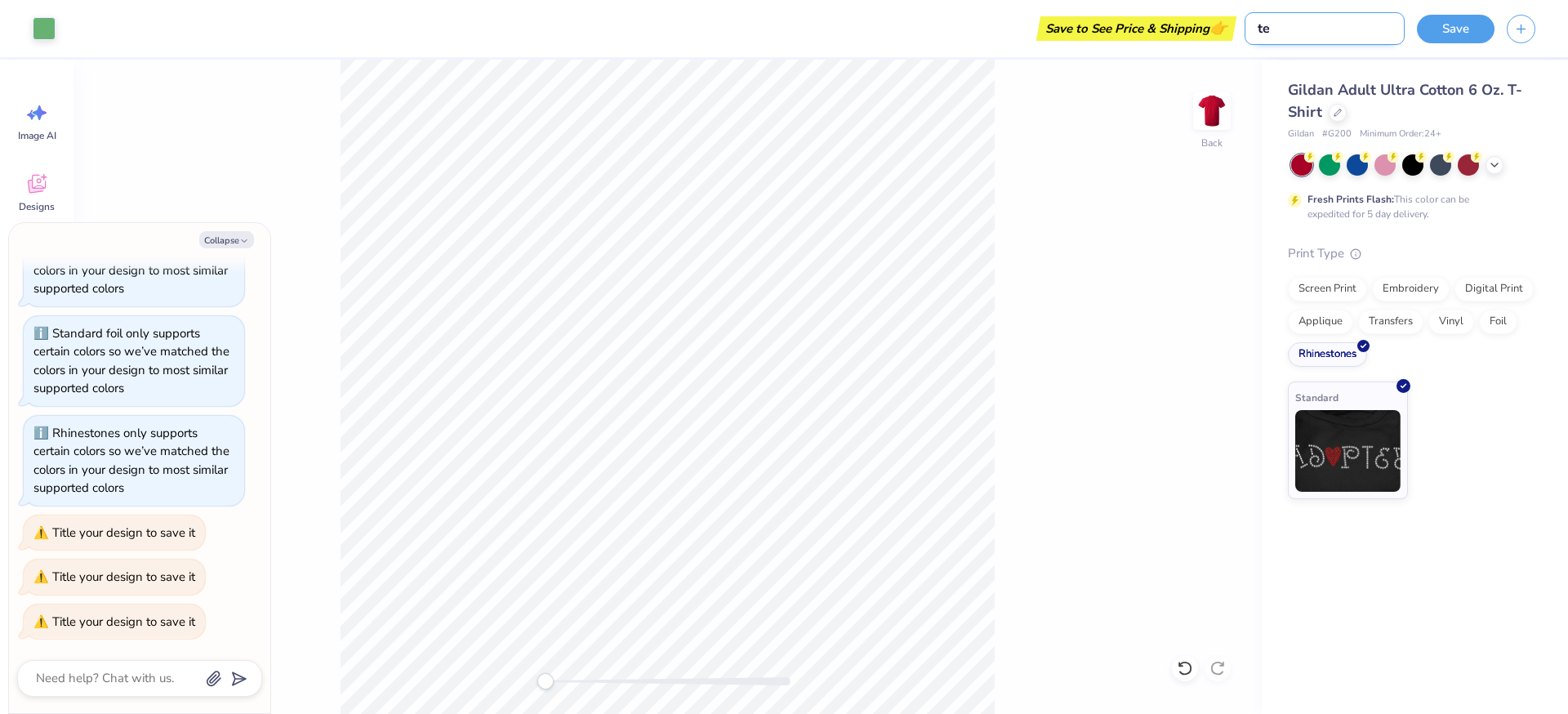
type textarea "x"
type input "tes"
type textarea "x"
type input "test"
type textarea "x"
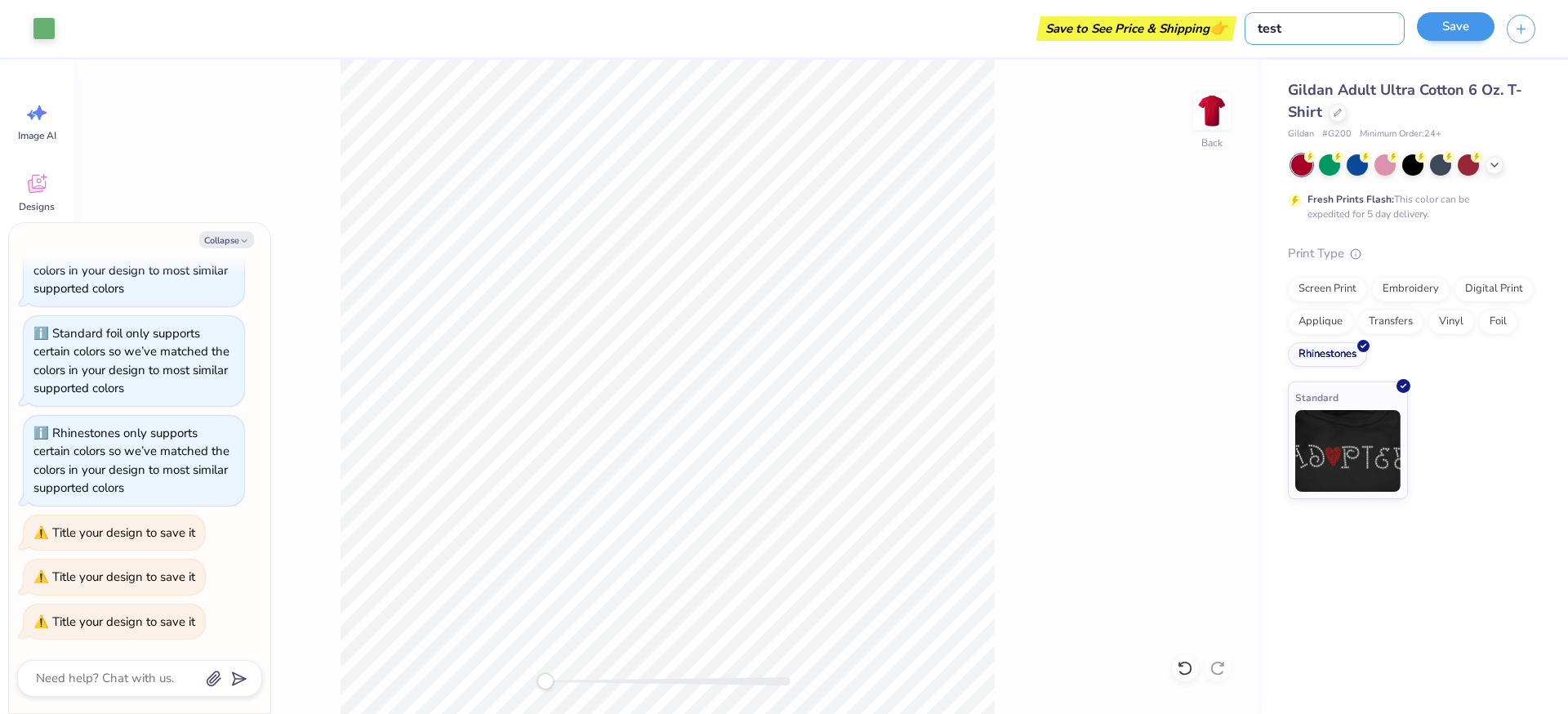
type input "test"
click at [1484, 26] on button "Save" at bounding box center [1455, 27] width 78 height 29
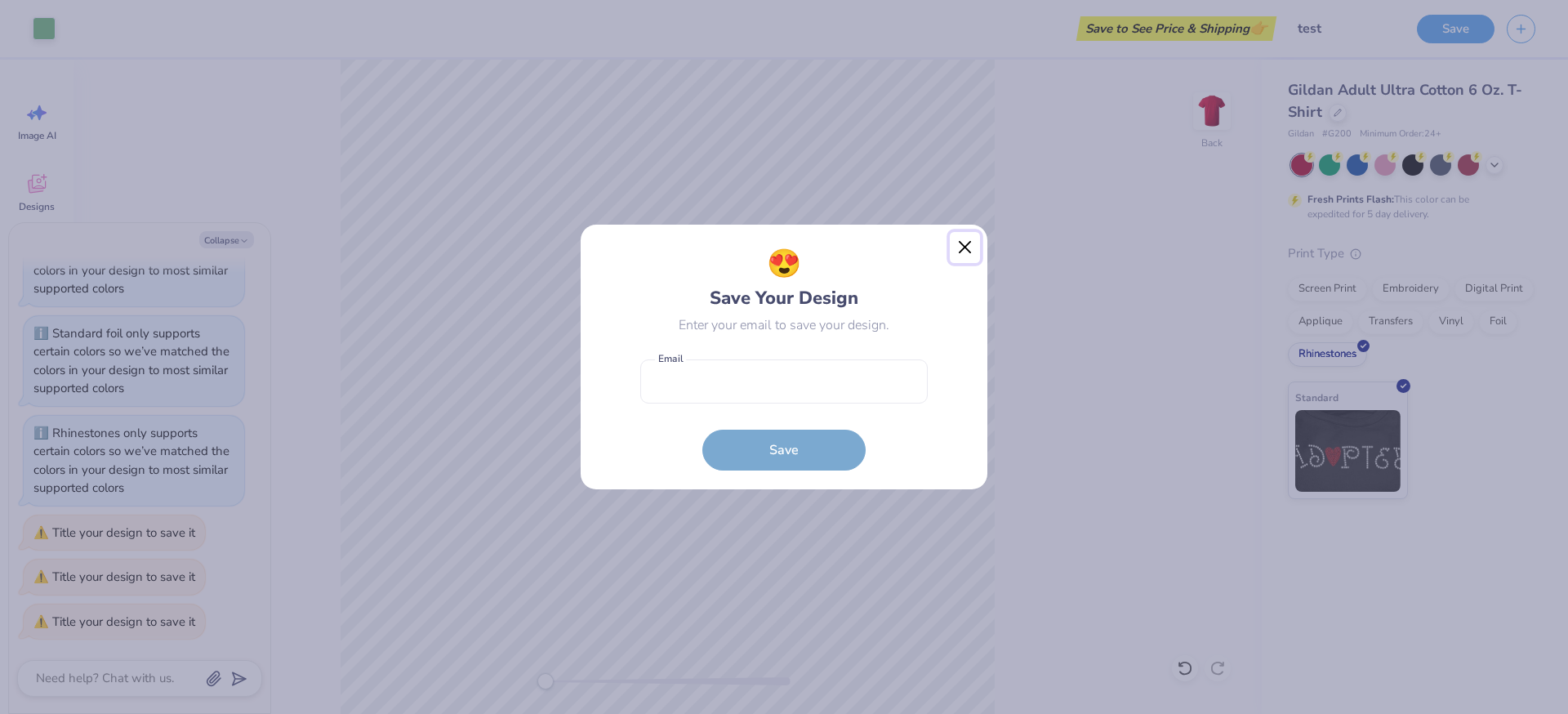
click at [959, 243] on button "Close" at bounding box center [965, 248] width 31 height 31
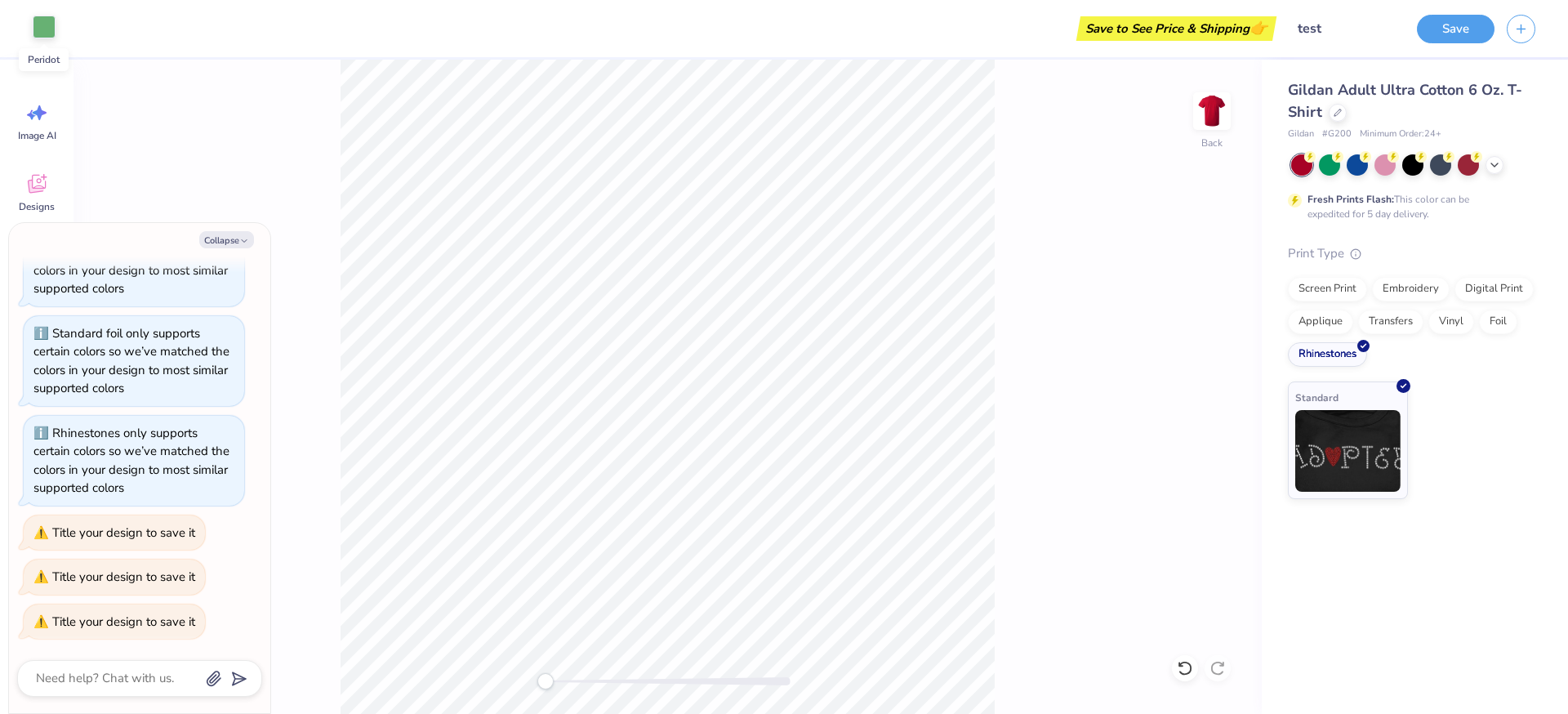
click at [42, 29] on div at bounding box center [43, 26] width 23 height 23
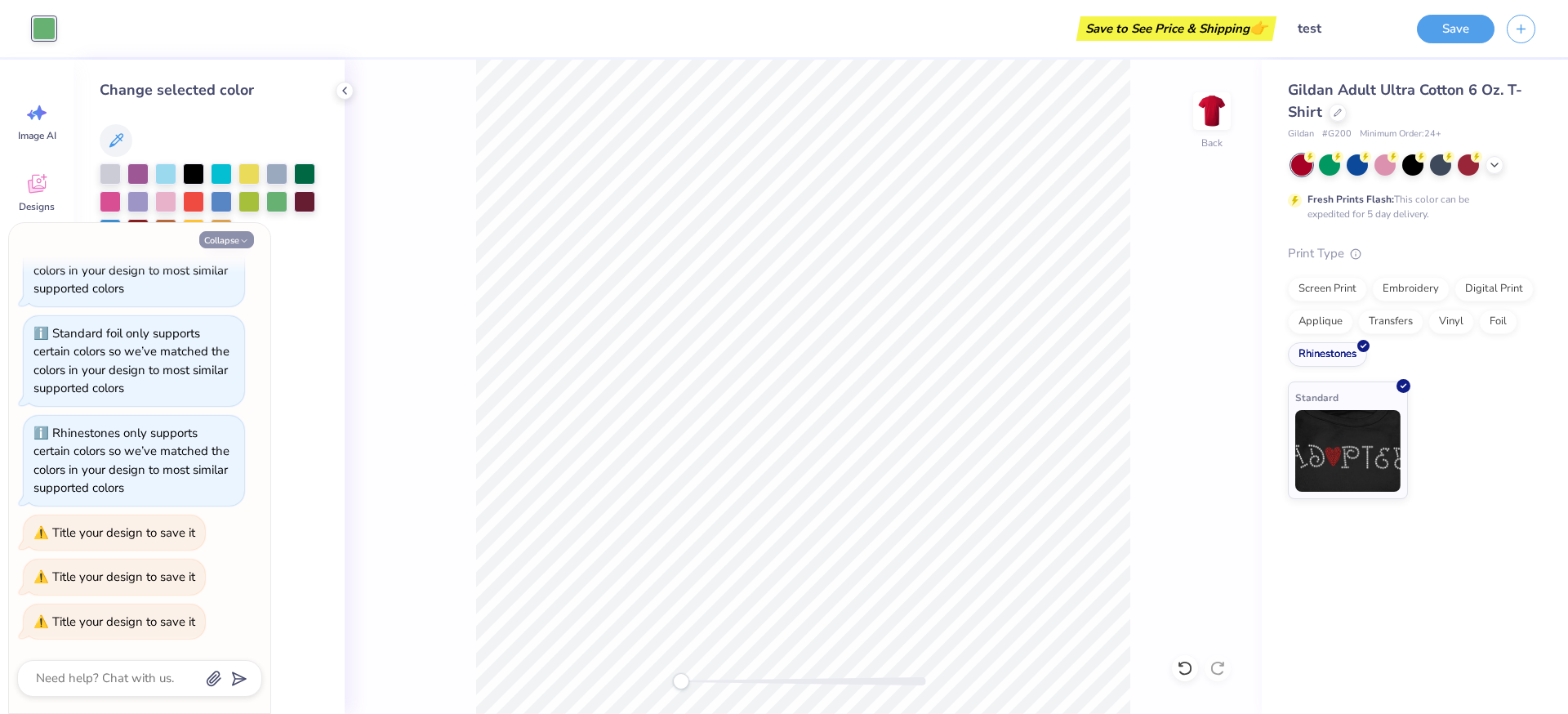
click at [240, 240] on icon "button" at bounding box center [244, 240] width 10 height 10
type textarea "x"
